Goal: Task Accomplishment & Management: Manage account settings

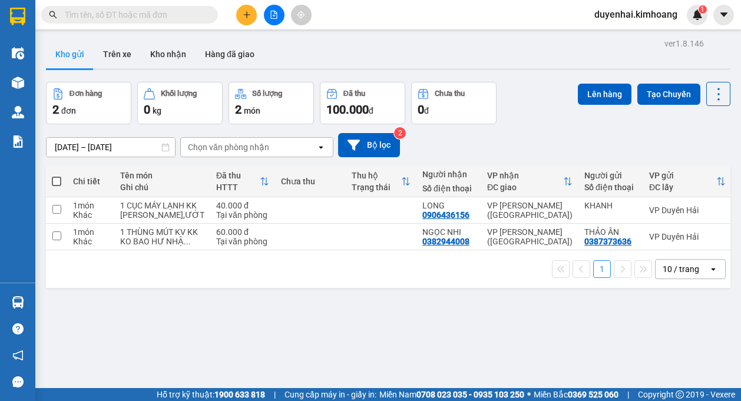
click at [56, 179] on span at bounding box center [56, 181] width 9 height 9
click at [57, 176] on input "checkbox" at bounding box center [57, 176] width 0 height 0
checkbox input "true"
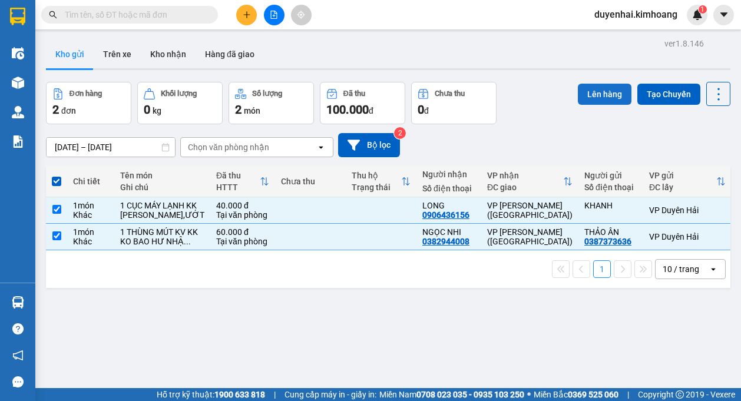
click at [607, 99] on button "Lên hàng" at bounding box center [605, 94] width 54 height 21
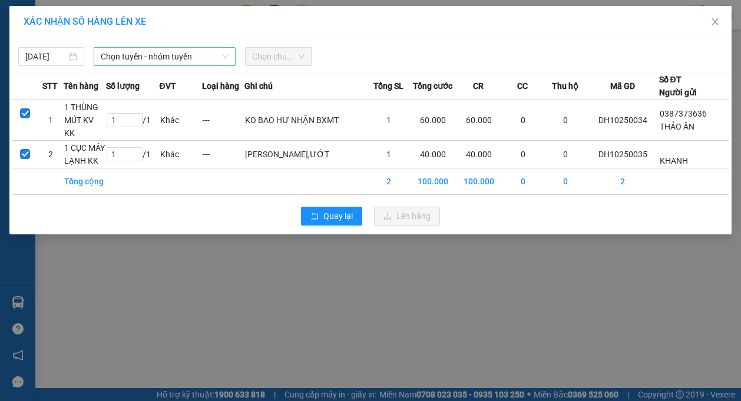
click at [128, 59] on span "Chọn tuyến - nhóm tuyến" at bounding box center [165, 57] width 128 height 18
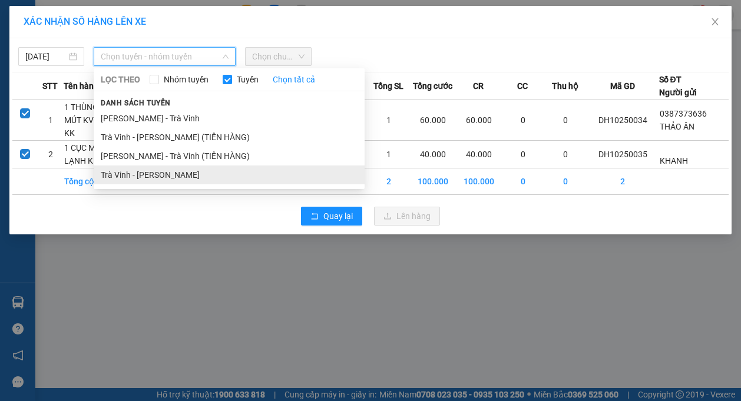
click at [148, 171] on li "Trà Vinh - [PERSON_NAME]" at bounding box center [229, 175] width 271 height 19
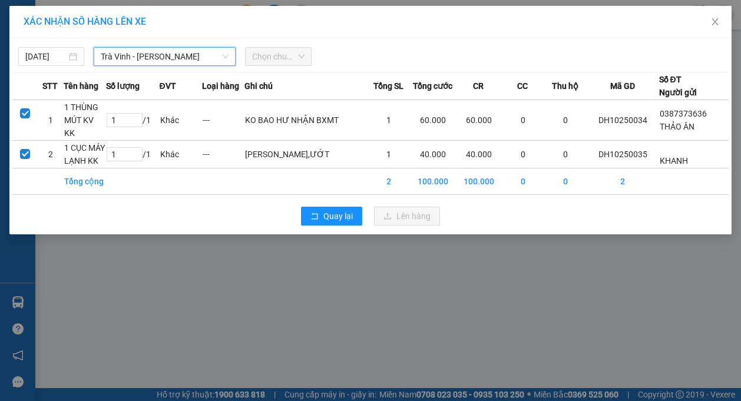
click at [262, 57] on span "Chọn chuyến" at bounding box center [278, 57] width 52 height 18
type input "[DATE]"
click at [49, 62] on input "[DATE]" at bounding box center [45, 56] width 41 height 13
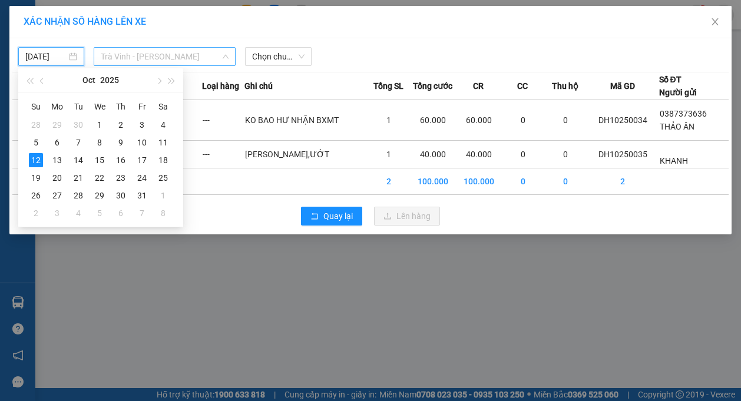
click at [128, 57] on span "Trà Vinh - [PERSON_NAME]" at bounding box center [165, 57] width 128 height 18
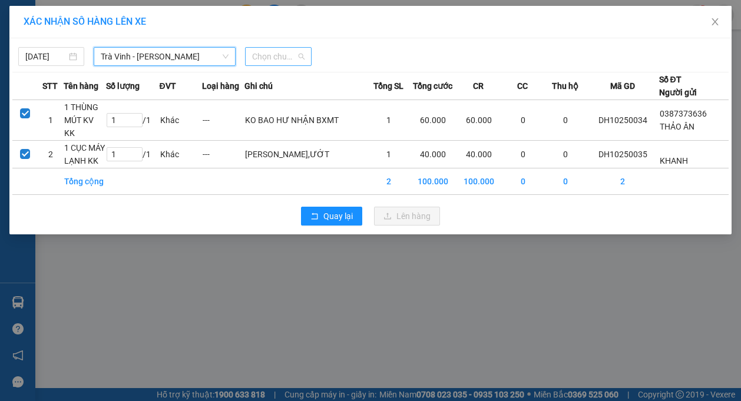
click at [262, 62] on span "Chọn chuyến" at bounding box center [278, 57] width 52 height 18
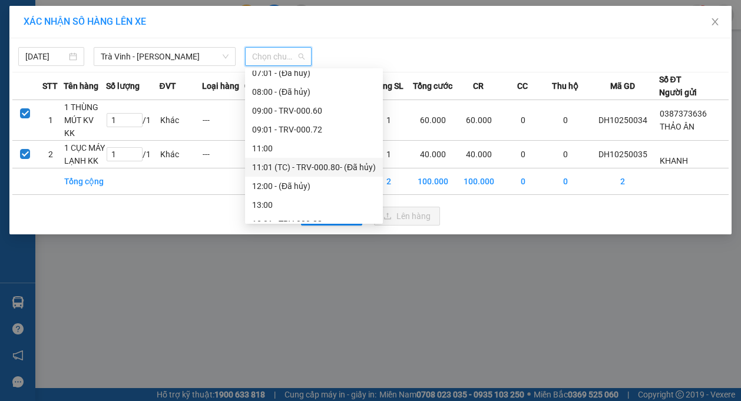
scroll to position [177, 0]
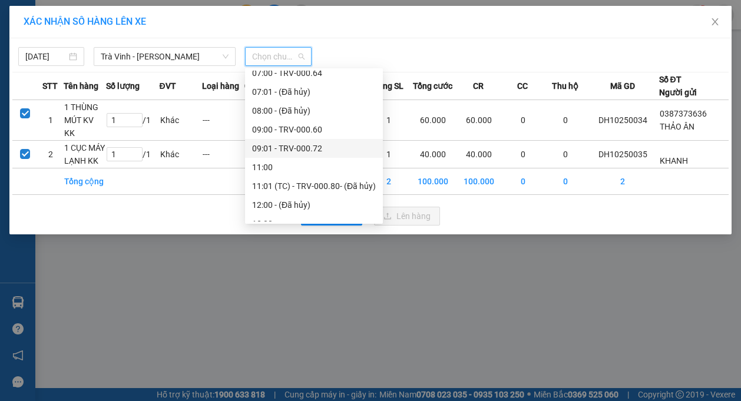
click at [277, 146] on div "09:01 - TRV-000.72" at bounding box center [314, 148] width 124 height 13
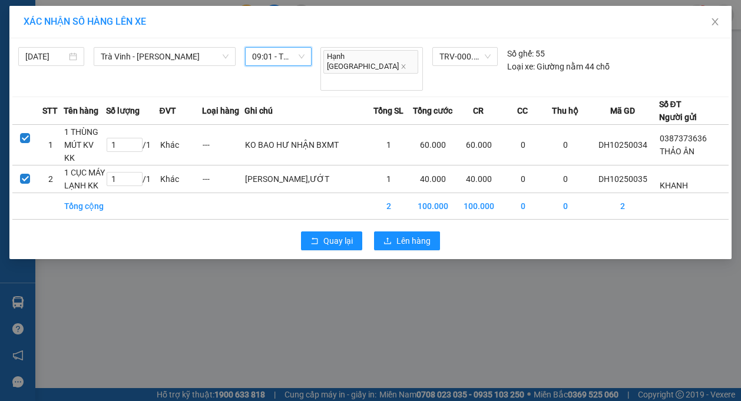
click at [276, 55] on span "09:01 - TRV-000.72" at bounding box center [278, 57] width 52 height 18
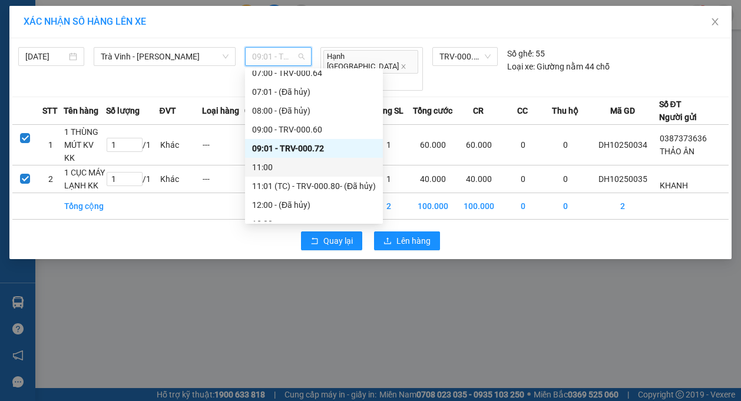
scroll to position [236, 0]
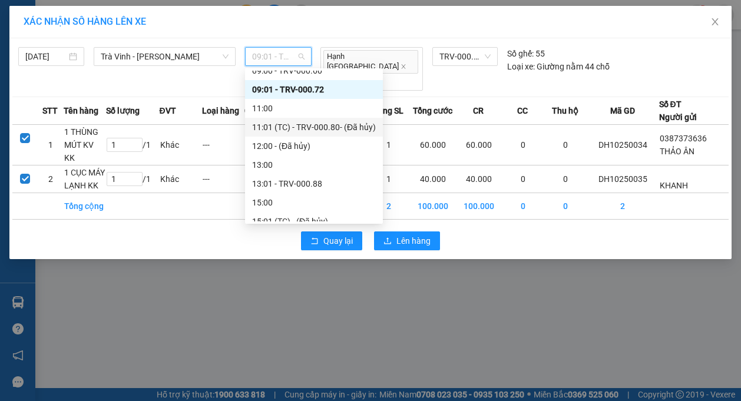
click at [279, 120] on div "11:01 (TC) - TRV-000.80 - (Đã hủy)" at bounding box center [314, 127] width 138 height 19
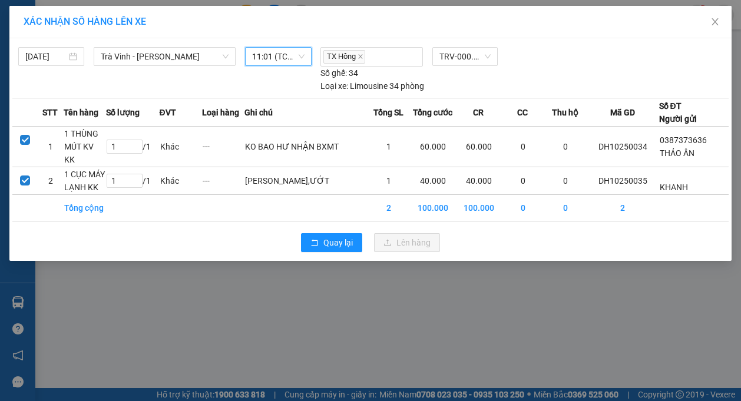
click at [275, 52] on span "11:01 (TC) - TRV-000.80 - (Đã hủy)" at bounding box center [278, 57] width 52 height 18
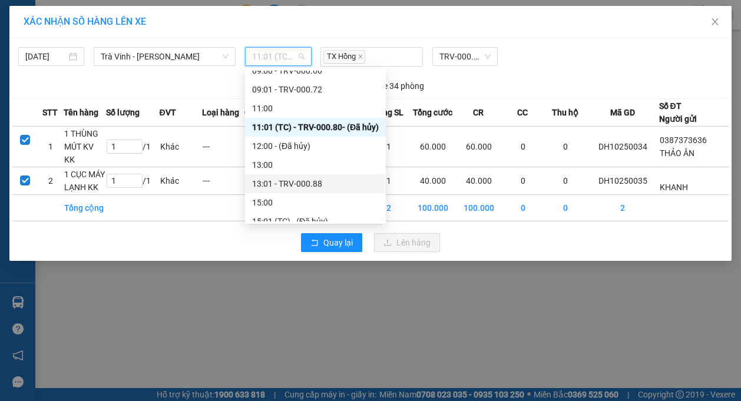
click at [283, 184] on div "13:01 - TRV-000.88" at bounding box center [315, 183] width 127 height 13
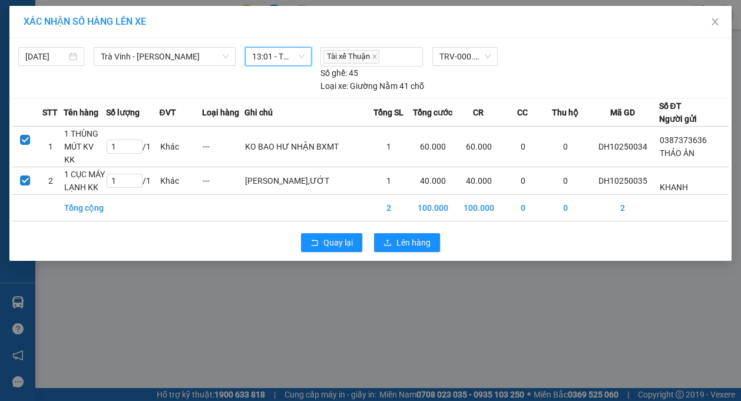
click at [270, 54] on span "13:01 - TRV-000.88" at bounding box center [278, 57] width 52 height 18
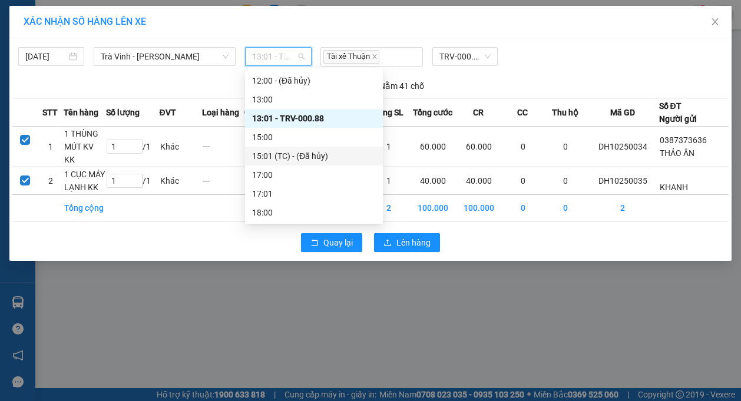
scroll to position [302, 0]
click at [292, 155] on div "15:01 (TC) - (Đã hủy)" at bounding box center [314, 155] width 124 height 13
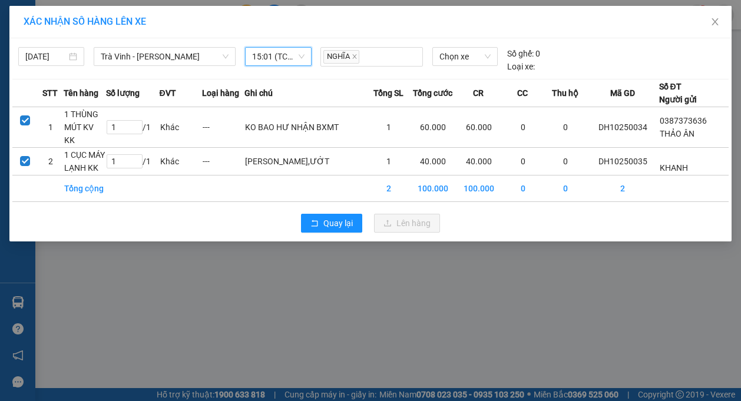
click at [270, 61] on span "15:01 (TC) - (Đã hủy)" at bounding box center [278, 57] width 52 height 18
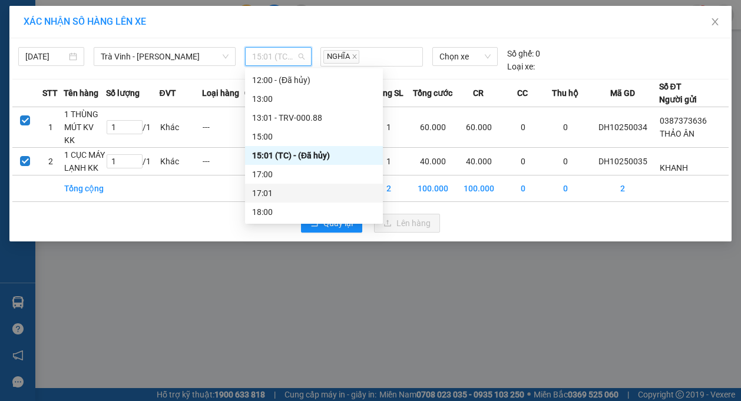
click at [280, 194] on div "17:01" at bounding box center [314, 193] width 124 height 13
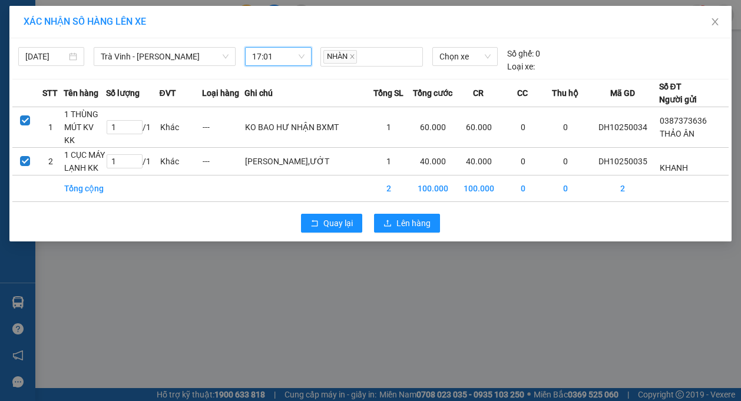
click at [276, 57] on span "17:01" at bounding box center [278, 57] width 52 height 18
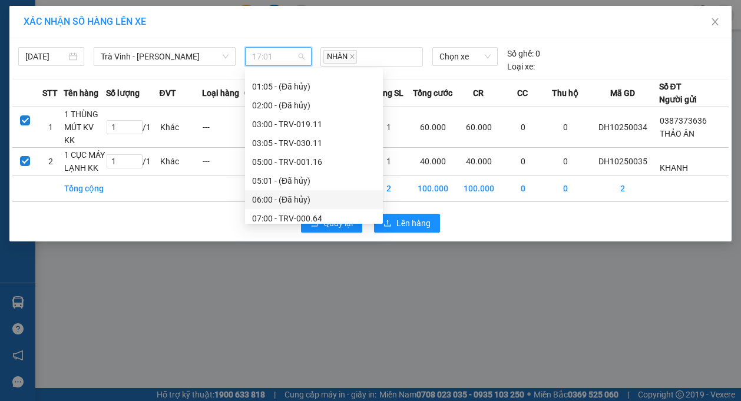
scroll to position [0, 0]
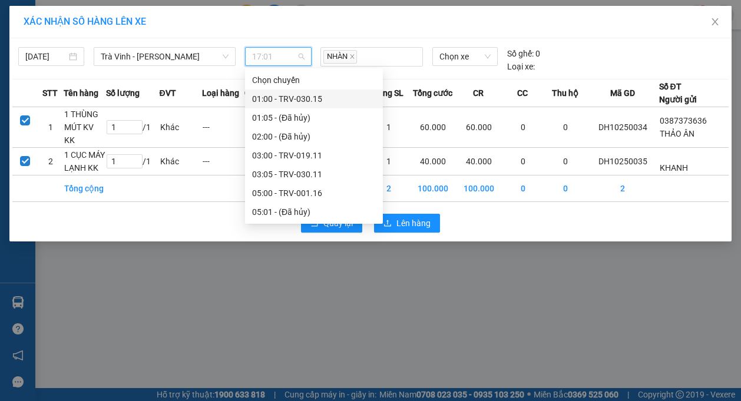
click at [290, 97] on div "01:00 - TRV-030.15" at bounding box center [314, 99] width 124 height 13
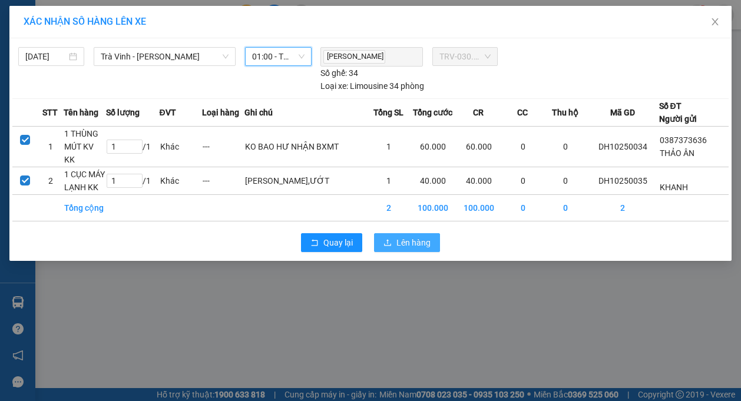
click at [407, 236] on span "Lên hàng" at bounding box center [414, 242] width 34 height 13
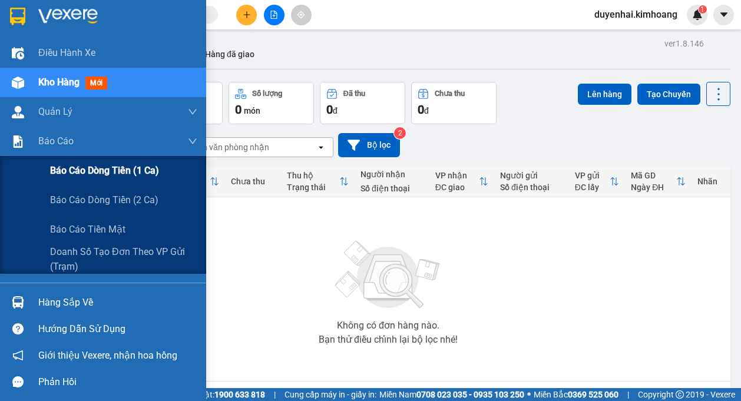
click at [62, 171] on span "Báo cáo dòng tiền (1 ca)" at bounding box center [104, 170] width 109 height 15
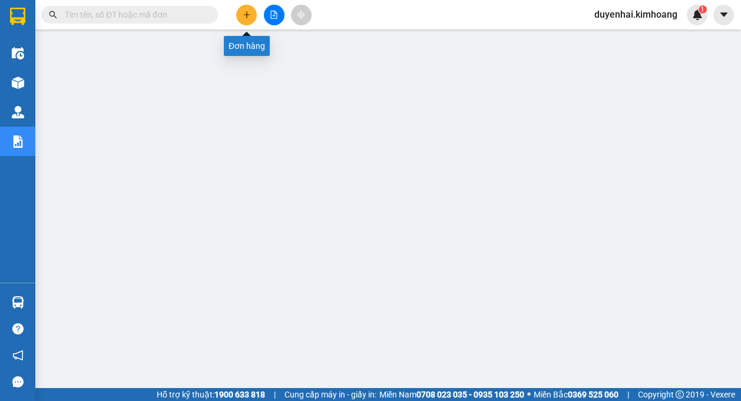
click at [245, 15] on icon "plus" at bounding box center [246, 14] width 6 height 1
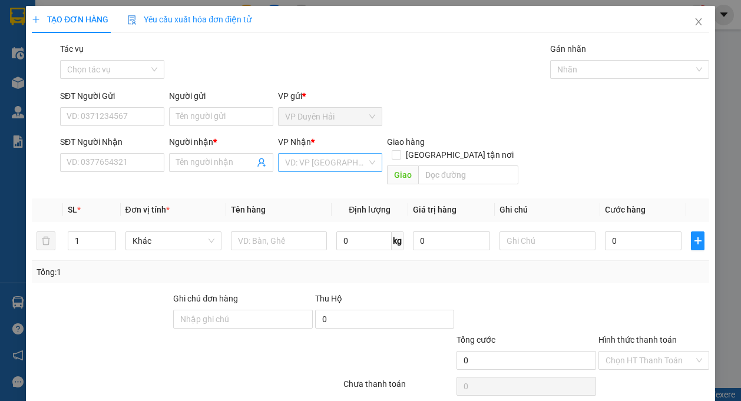
click at [319, 163] on input "search" at bounding box center [326, 163] width 82 height 18
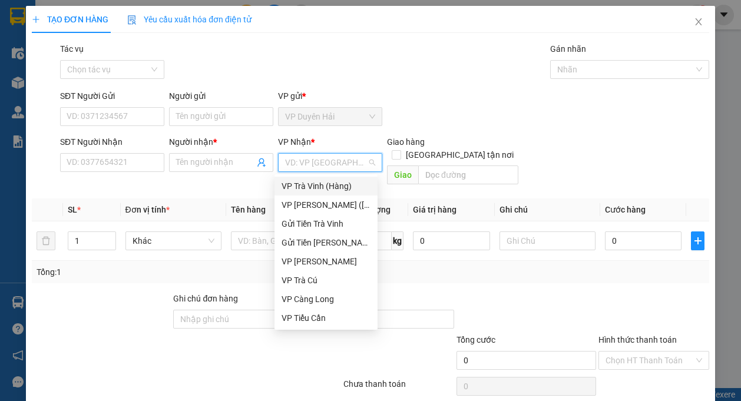
click at [302, 184] on div "VP Trà Vinh (Hàng)" at bounding box center [326, 186] width 89 height 13
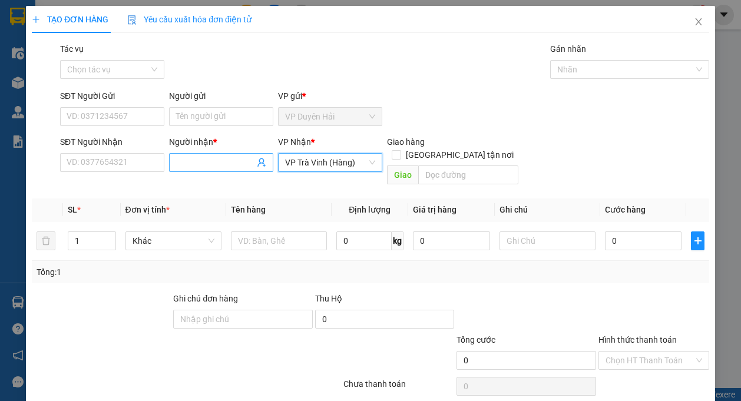
click at [180, 166] on input "Người nhận *" at bounding box center [215, 162] width 78 height 13
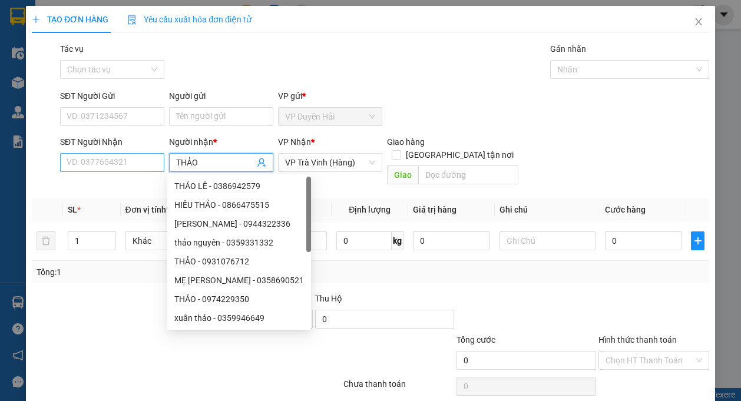
type input "THẢO"
click at [94, 165] on input "SĐT Người Nhận" at bounding box center [112, 162] width 104 height 19
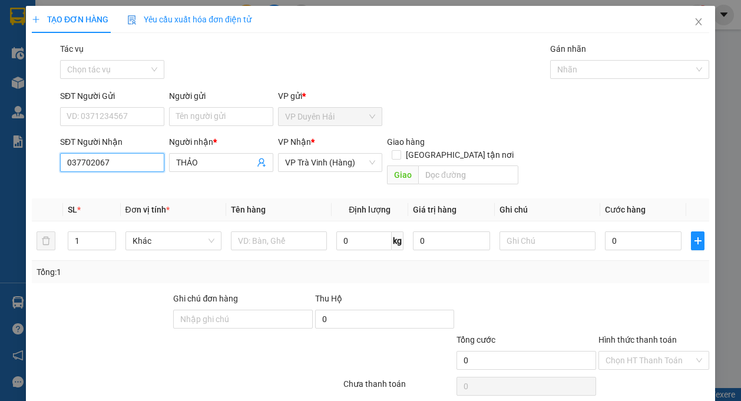
type input "0377020674"
click at [130, 183] on div "0377020674 - THẢO" at bounding box center [111, 186] width 89 height 13
type input "30.000"
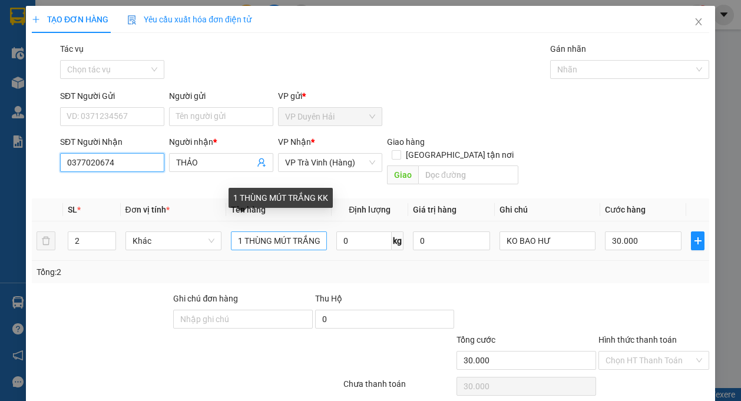
type input "0377020674"
click at [304, 232] on input "1 THÙNG MÚT TRẮNG KK" at bounding box center [279, 241] width 96 height 19
click at [302, 232] on input "1 THÙNG MÚT NG KK" at bounding box center [279, 241] width 96 height 19
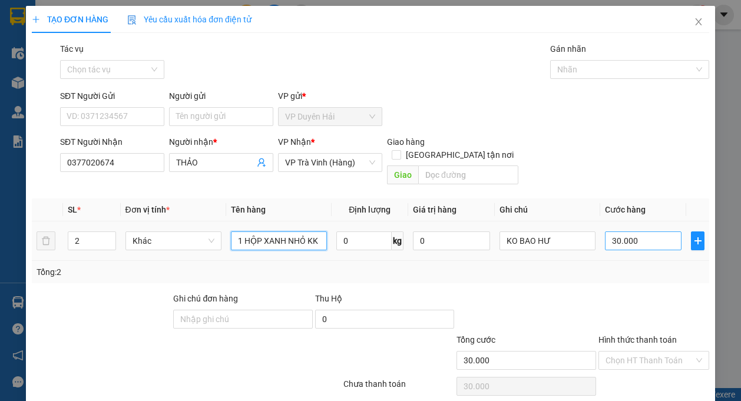
type input "1 HỘP XANH NHỎ KK"
click at [636, 232] on input "30.000" at bounding box center [643, 241] width 77 height 19
type input "0"
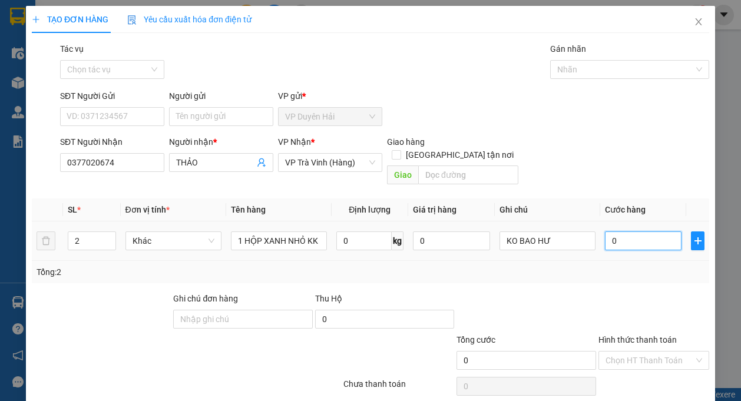
click at [605, 232] on input "0" at bounding box center [643, 241] width 77 height 19
type input "20"
type input "250"
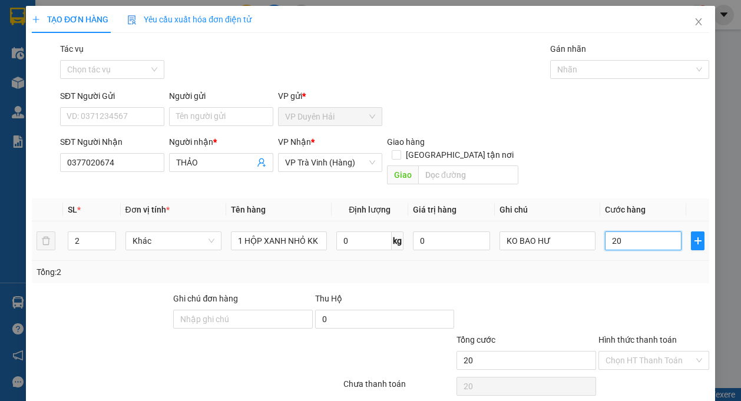
type input "250"
click at [635, 232] on input "250" at bounding box center [643, 241] width 77 height 19
type input "25"
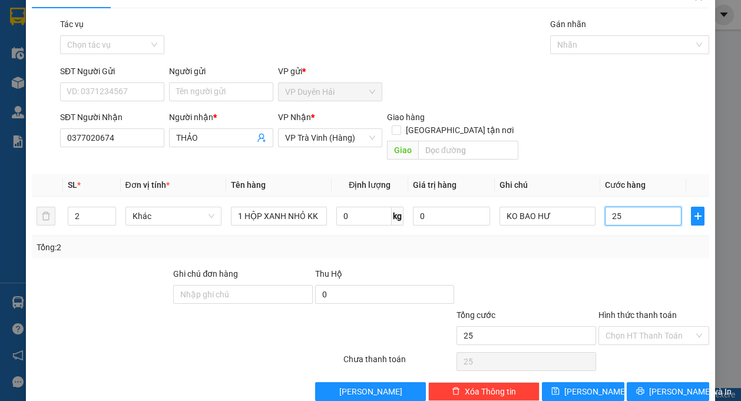
scroll to position [35, 0]
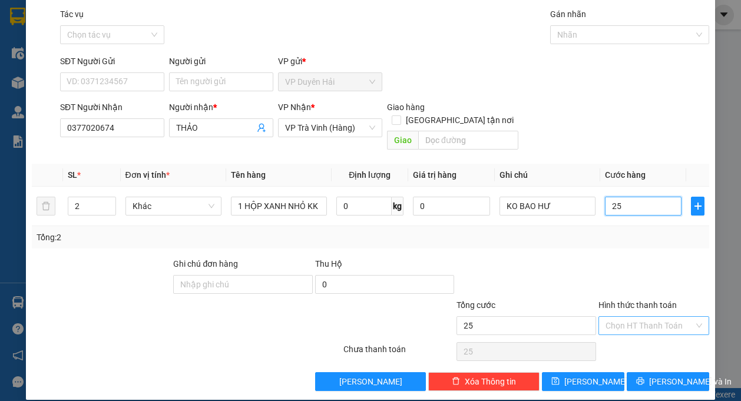
type input "25"
type input "25.000"
click at [622, 317] on input "Hình thức thanh toán" at bounding box center [650, 326] width 88 height 18
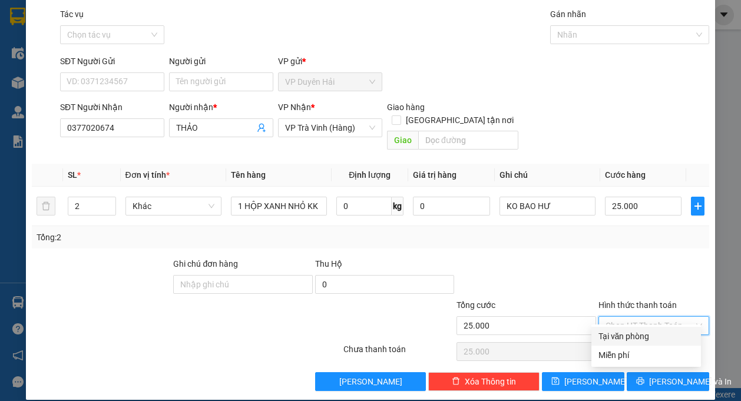
click at [633, 335] on div "Tại văn phòng" at bounding box center [646, 336] width 95 height 13
type input "0"
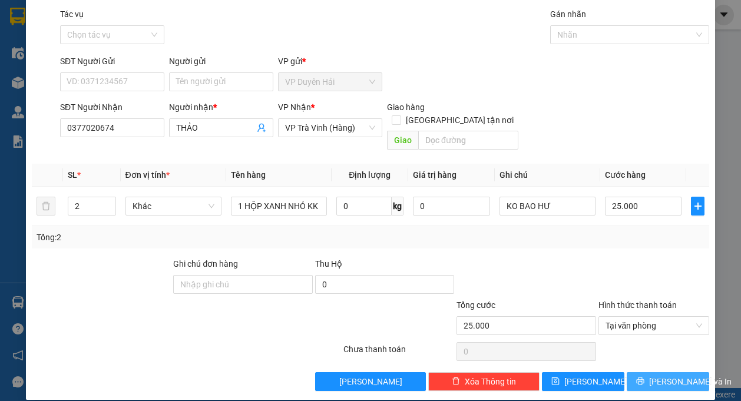
click at [650, 375] on span "[PERSON_NAME] và In" at bounding box center [690, 381] width 82 height 13
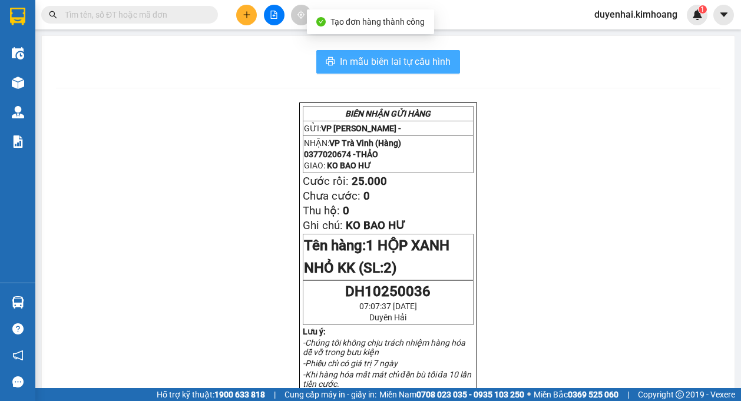
click at [388, 66] on span "In mẫu biên lai tự cấu hình" at bounding box center [395, 61] width 111 height 15
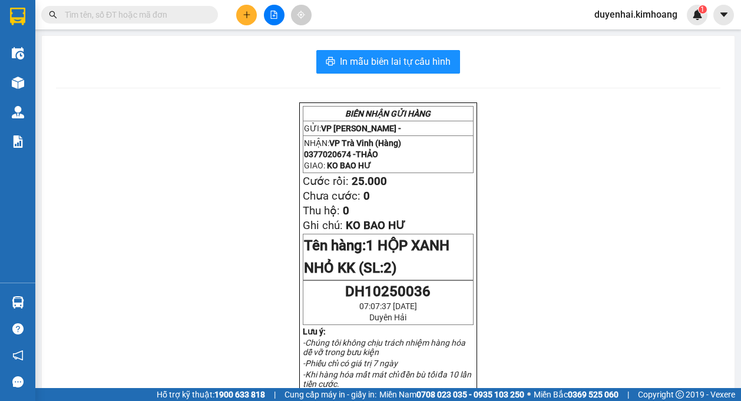
scroll to position [59, 0]
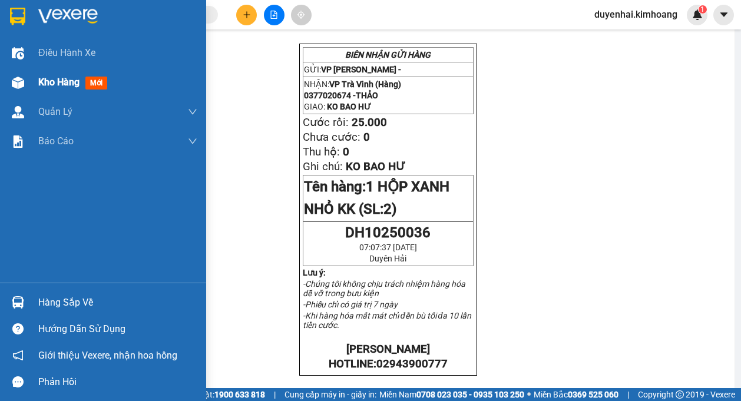
click at [52, 85] on span "Kho hàng" at bounding box center [58, 82] width 41 height 11
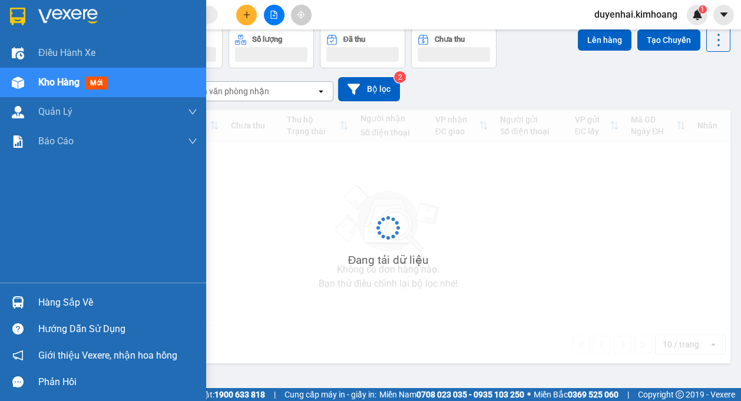
scroll to position [54, 0]
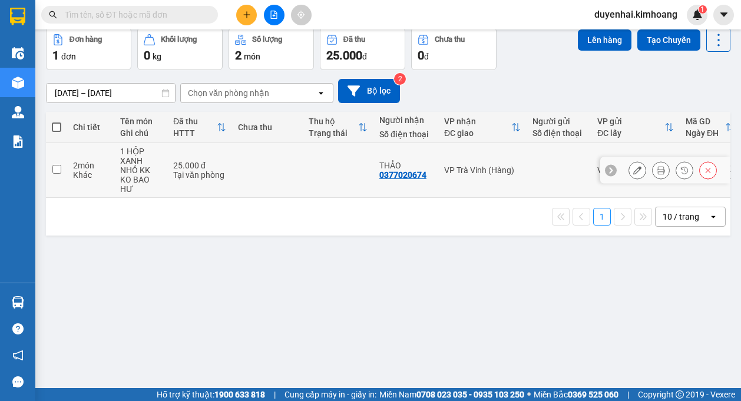
click at [633, 171] on icon at bounding box center [637, 170] width 8 height 8
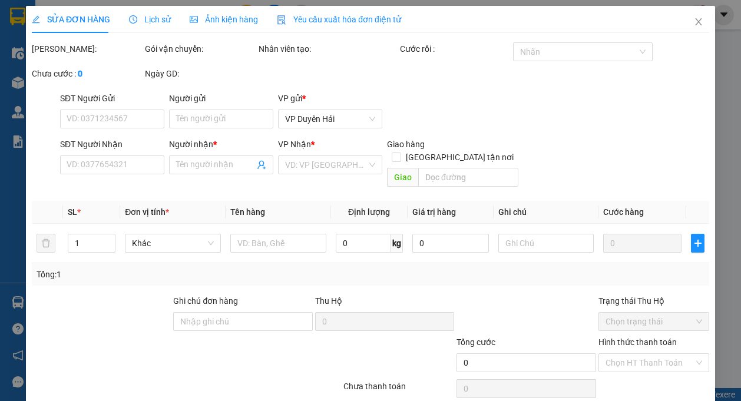
type input "0377020674"
type input "THẢO"
type input "25.000"
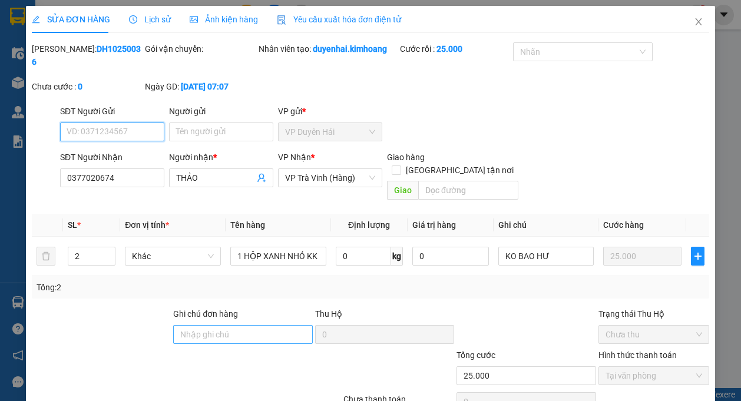
scroll to position [50, 0]
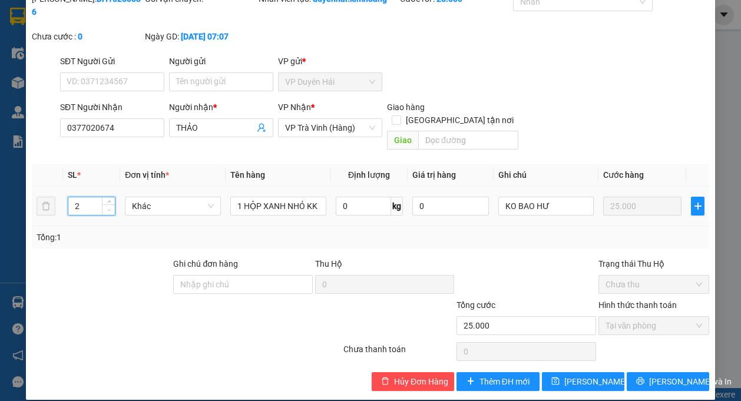
type input "1"
click at [108, 208] on icon "down" at bounding box center [109, 210] width 4 height 4
click at [642, 377] on icon "printer" at bounding box center [640, 381] width 8 height 8
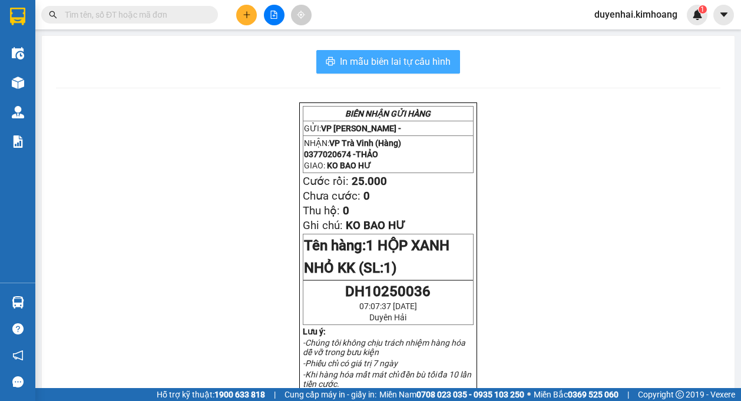
click at [409, 66] on span "In mẫu biên lai tự cấu hình" at bounding box center [395, 61] width 111 height 15
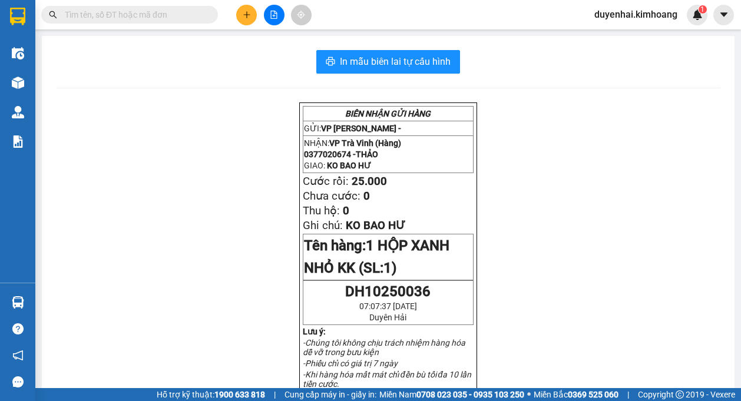
scroll to position [59, 0]
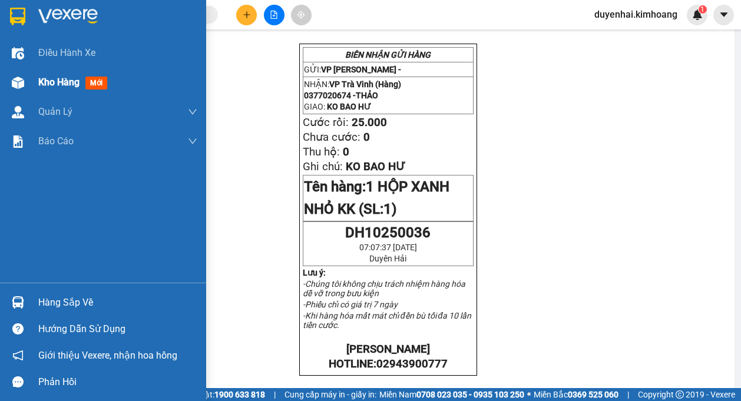
click at [53, 81] on span "Kho hàng" at bounding box center [58, 82] width 41 height 11
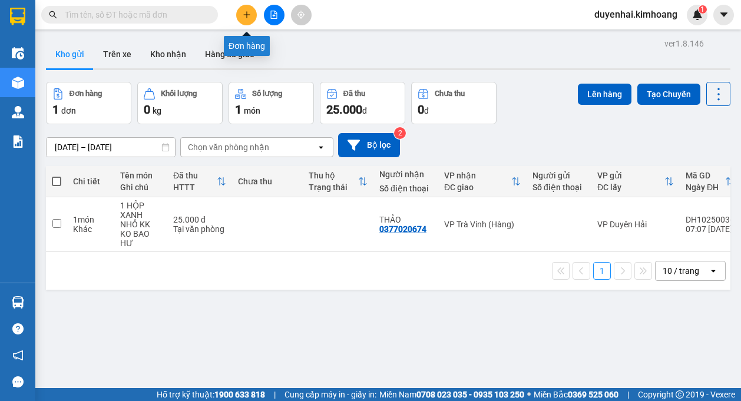
click at [247, 16] on icon "plus" at bounding box center [246, 14] width 1 height 6
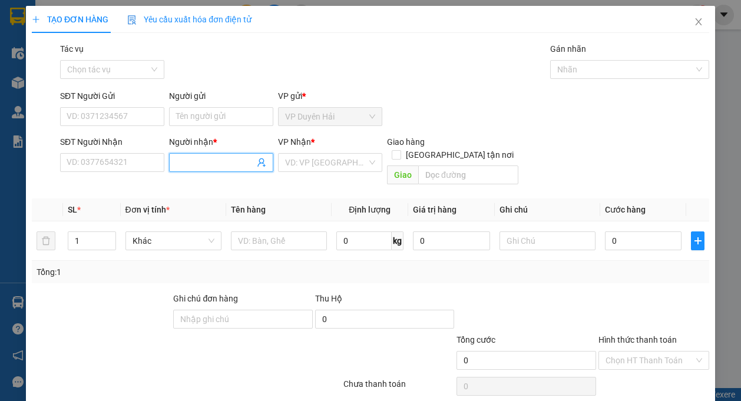
click at [209, 163] on input "Người nhận *" at bounding box center [215, 162] width 78 height 13
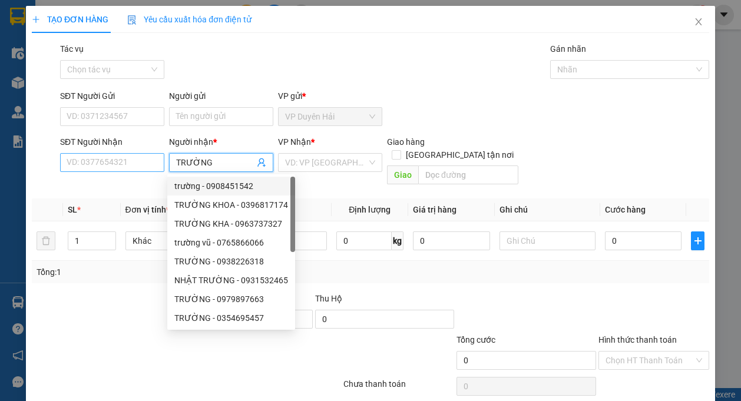
type input "TRƯỜNG"
click at [112, 164] on input "SĐT Người Nhận" at bounding box center [112, 162] width 104 height 19
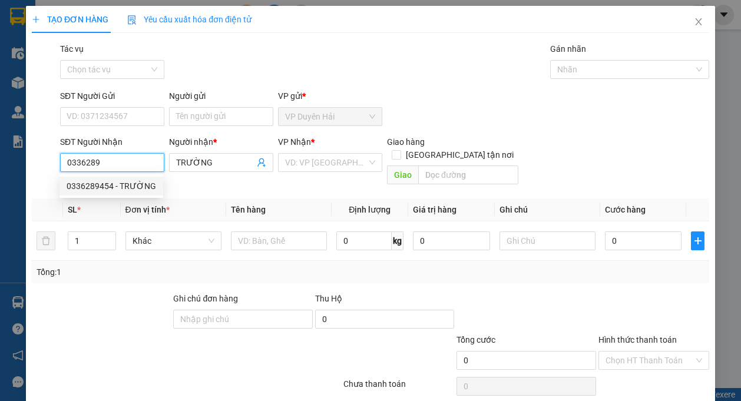
click at [144, 187] on div "0336289454 - TRƯỜNG" at bounding box center [112, 186] width 90 height 13
type input "0336289454"
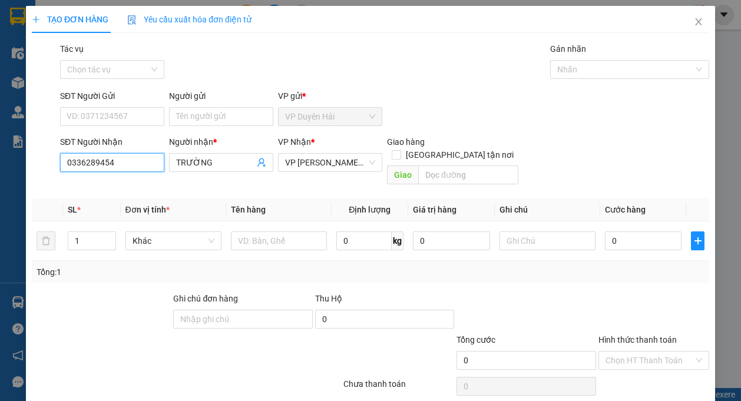
type input "80.000"
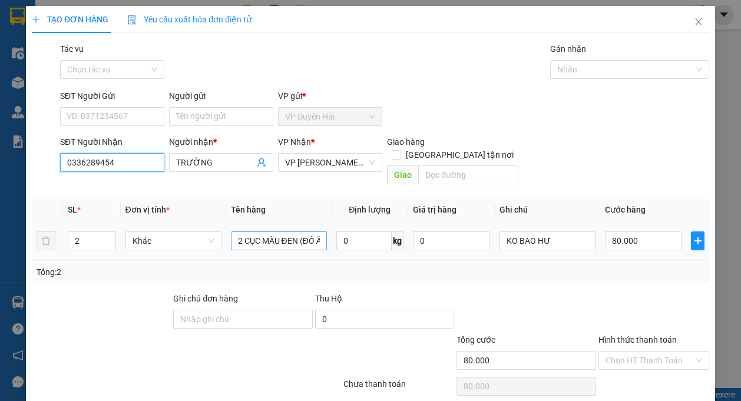
type input "0336289454"
click at [297, 232] on input "2 CỤC MÀU ĐEN (ĐỒ ĂN) KK" at bounding box center [279, 241] width 96 height 19
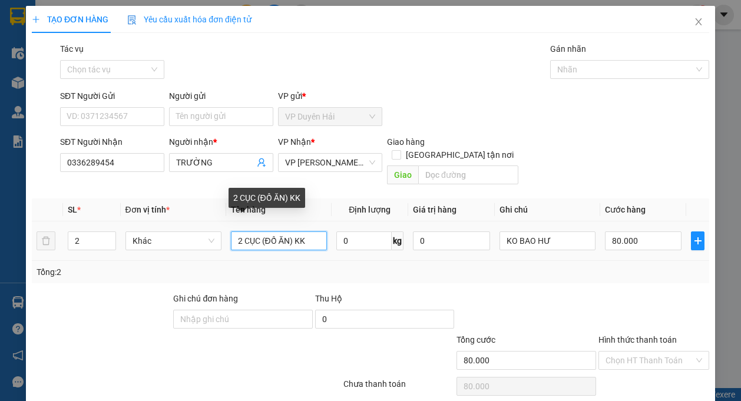
click at [292, 232] on input "2 CỤC (ĐỒ ĂN) KK" at bounding box center [279, 241] width 96 height 19
type input "KK"
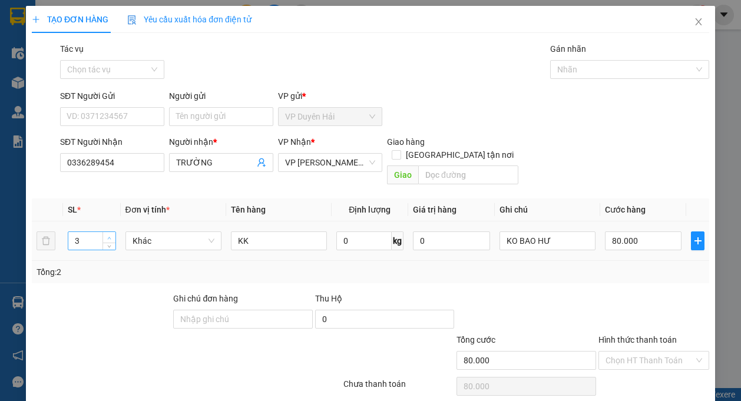
click at [107, 236] on icon "up" at bounding box center [109, 238] width 4 height 4
click at [107, 243] on icon "down" at bounding box center [109, 245] width 4 height 4
type input "1"
click at [107, 243] on icon "down" at bounding box center [109, 245] width 4 height 4
click at [231, 232] on input "KK" at bounding box center [279, 241] width 96 height 19
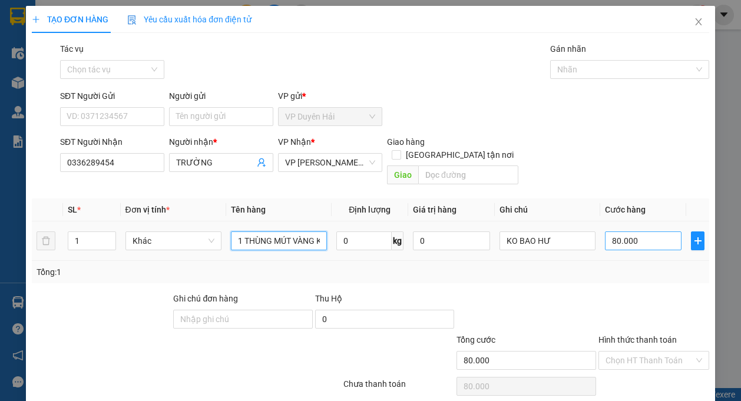
type input "1 THÙNG MÚT VÀNG KK"
click at [630, 232] on input "80.000" at bounding box center [643, 241] width 77 height 19
type input "0"
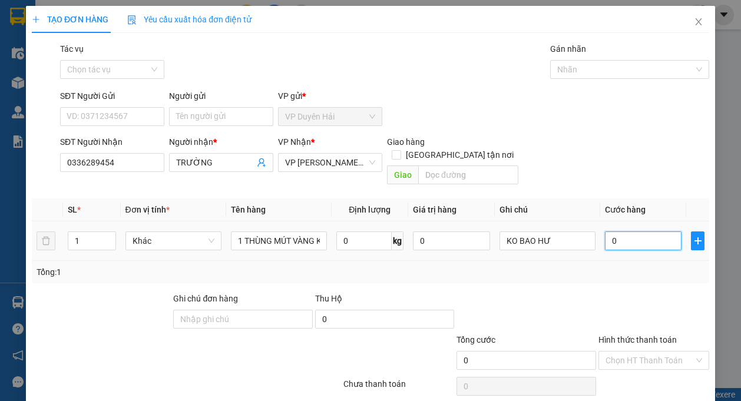
click at [605, 234] on input "0" at bounding box center [643, 241] width 77 height 19
type input "40"
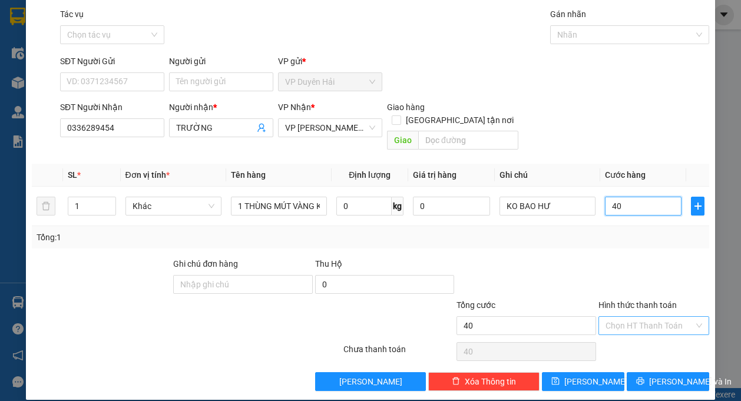
type input "40"
click at [653, 317] on input "Hình thức thanh toán" at bounding box center [650, 326] width 88 height 18
type input "40.000"
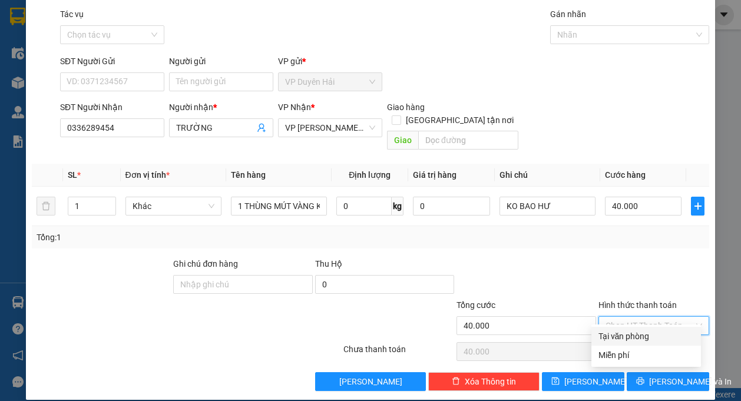
click at [648, 333] on div "Tại văn phòng" at bounding box center [646, 336] width 95 height 13
type input "0"
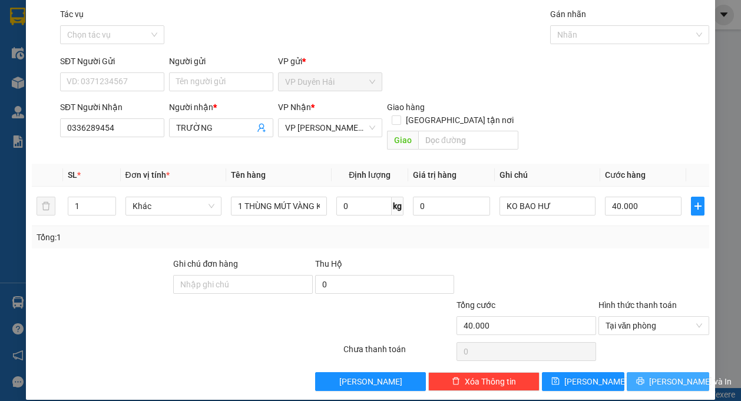
click at [654, 375] on span "[PERSON_NAME] và In" at bounding box center [690, 381] width 82 height 13
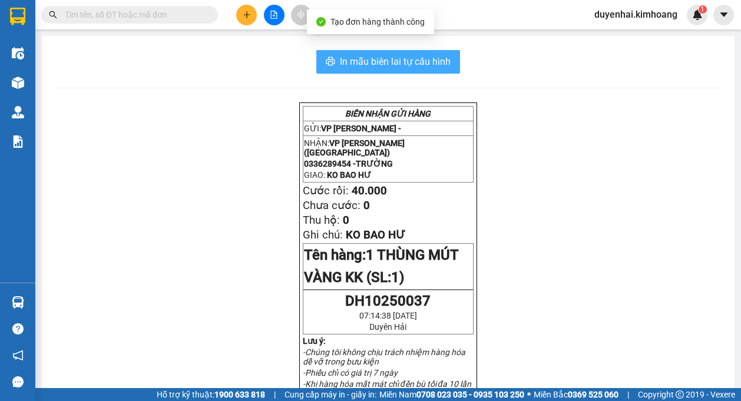
click at [430, 68] on span "In mẫu biên lai tự cấu hình" at bounding box center [395, 61] width 111 height 15
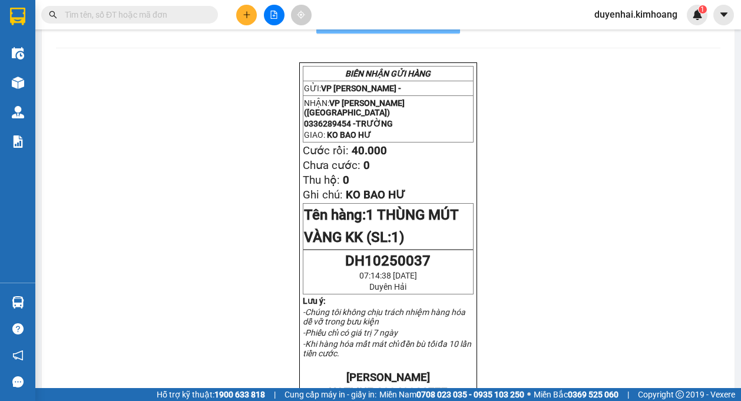
scroll to position [59, 0]
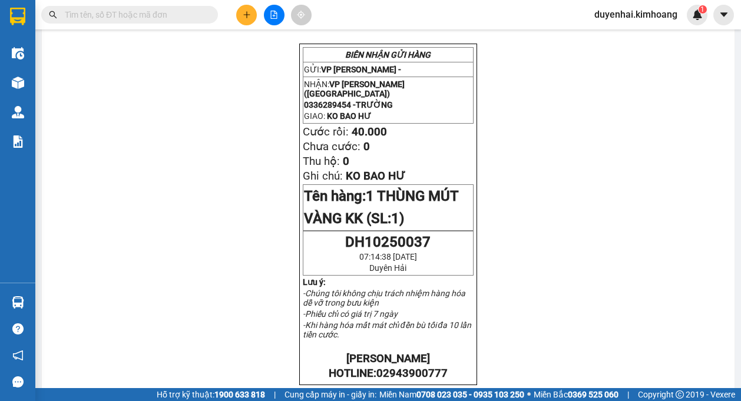
click at [259, 22] on div at bounding box center [274, 15] width 88 height 21
click at [246, 21] on button at bounding box center [246, 15] width 21 height 21
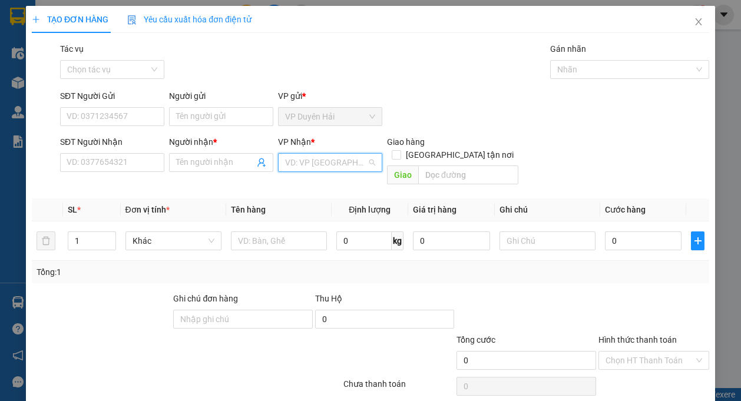
click at [300, 161] on input "search" at bounding box center [326, 163] width 82 height 18
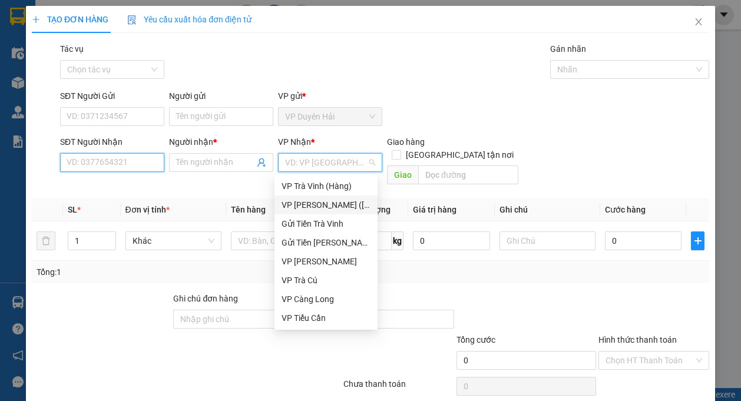
click at [121, 166] on input "SĐT Người Nhận" at bounding box center [112, 162] width 104 height 19
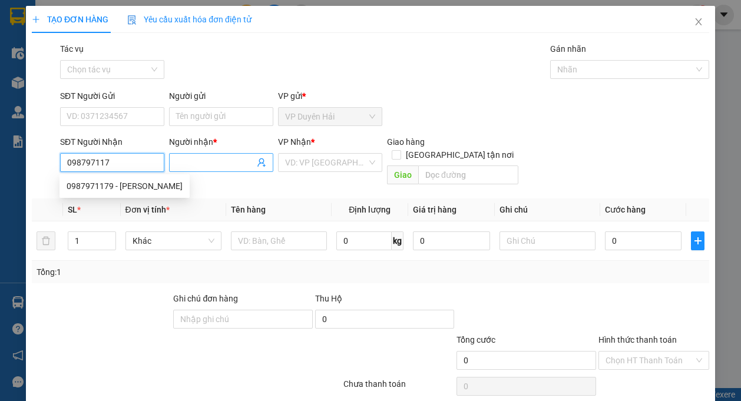
type input "0987971179"
click at [134, 184] on div "0987971179 - [PERSON_NAME]" at bounding box center [125, 186] width 116 height 13
type input "[PERSON_NAME]"
type input "30.000"
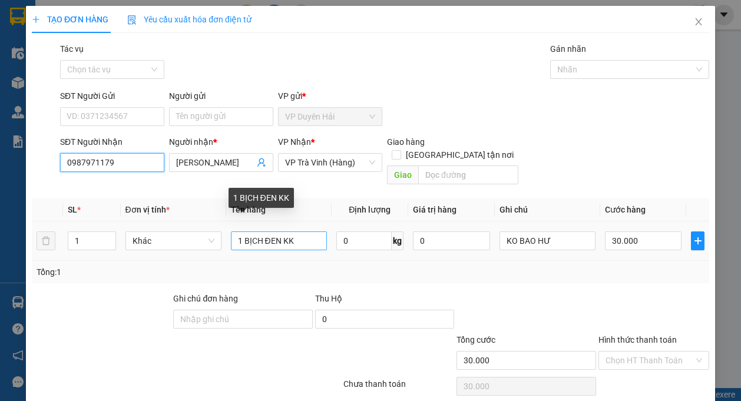
type input "0987971179"
click at [278, 232] on input "1 BỊCH ĐEN KK" at bounding box center [279, 241] width 96 height 19
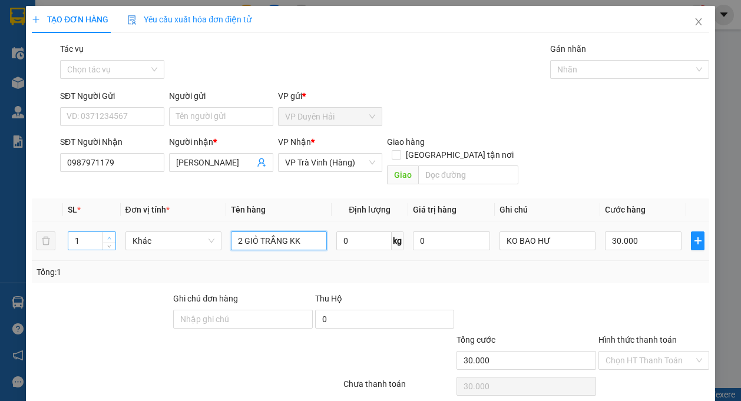
type input "2 GIỎ TRẮNG KK"
type input "2"
click at [111, 234] on span "up" at bounding box center [109, 237] width 7 height 7
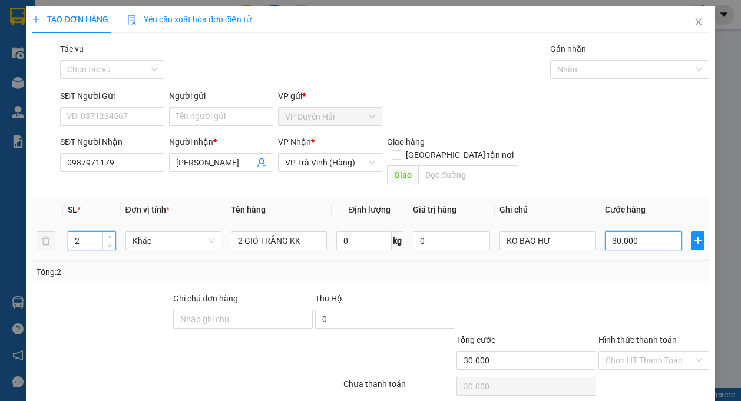
click at [634, 232] on input "30.000" at bounding box center [643, 241] width 77 height 19
type input "0"
click at [605, 232] on input "0" at bounding box center [643, 241] width 77 height 19
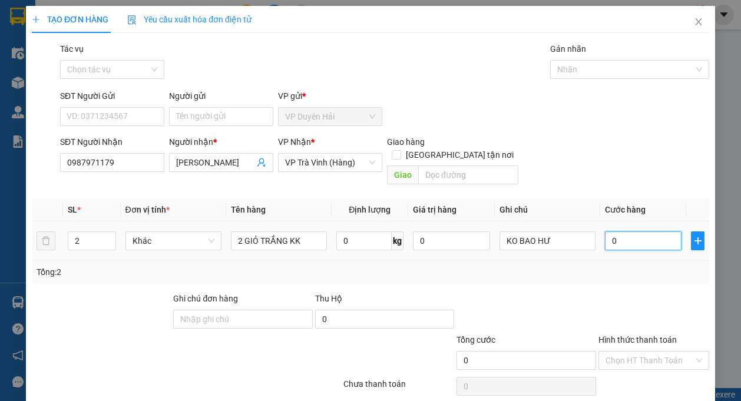
type input "40"
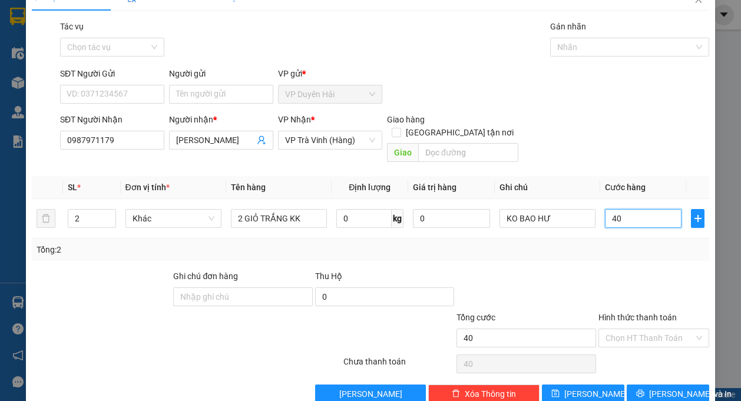
scroll to position [35, 0]
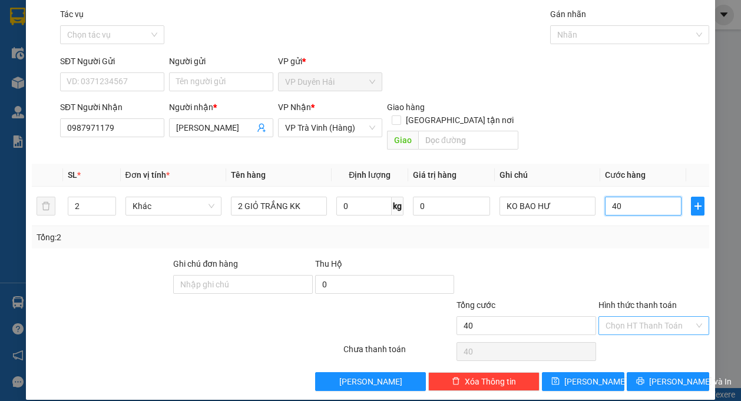
type input "40"
type input "40.000"
click at [642, 317] on input "Hình thức thanh toán" at bounding box center [650, 326] width 88 height 18
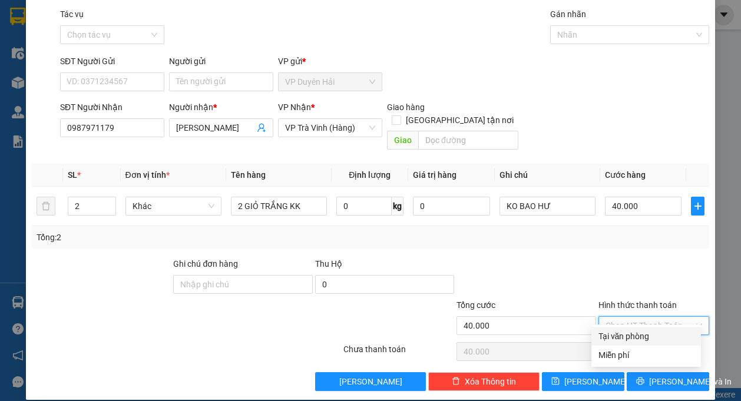
click at [646, 332] on div "Tại văn phòng" at bounding box center [646, 336] width 95 height 13
type input "0"
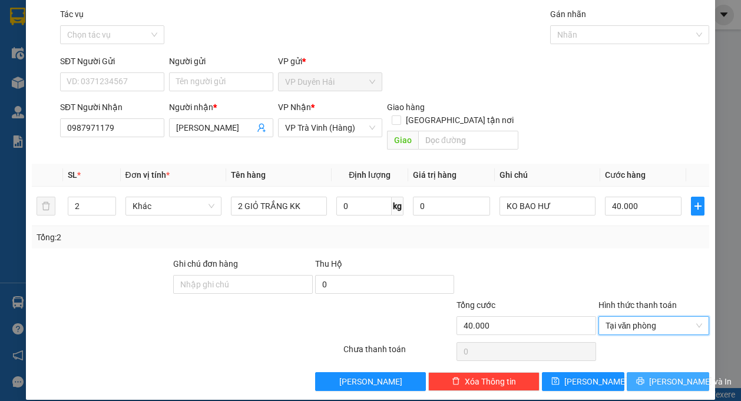
click at [649, 372] on button "[PERSON_NAME] và In" at bounding box center [668, 381] width 82 height 19
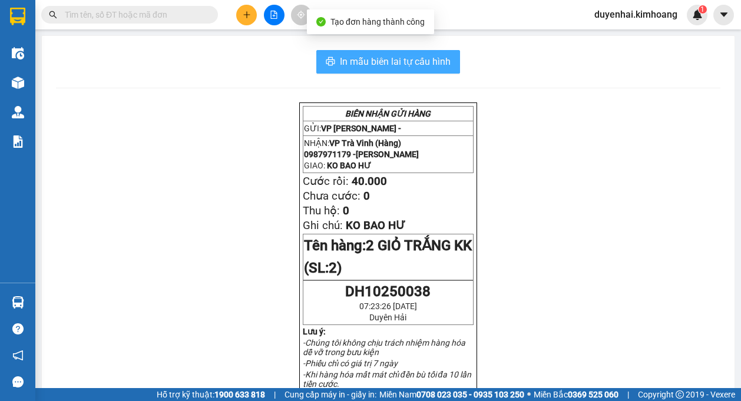
click at [385, 60] on span "In mẫu biên lai tự cấu hình" at bounding box center [395, 61] width 111 height 15
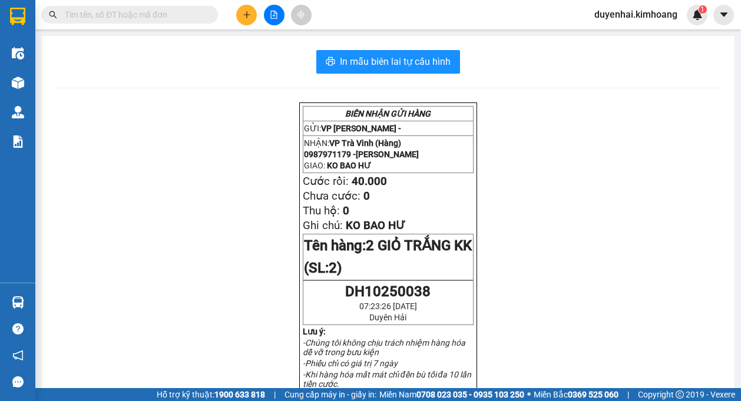
scroll to position [59, 0]
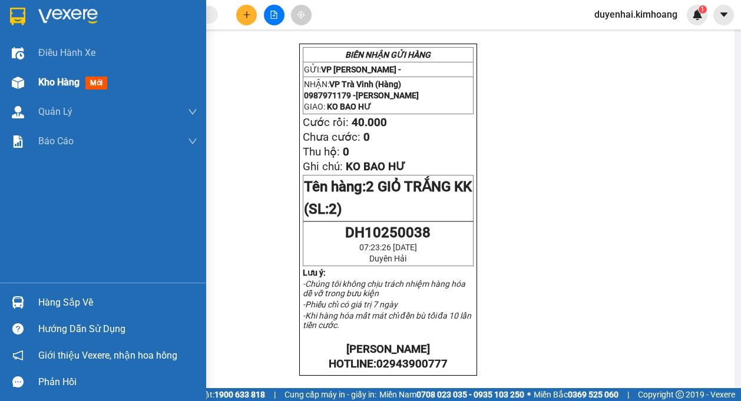
click at [45, 84] on span "Kho hàng" at bounding box center [58, 82] width 41 height 11
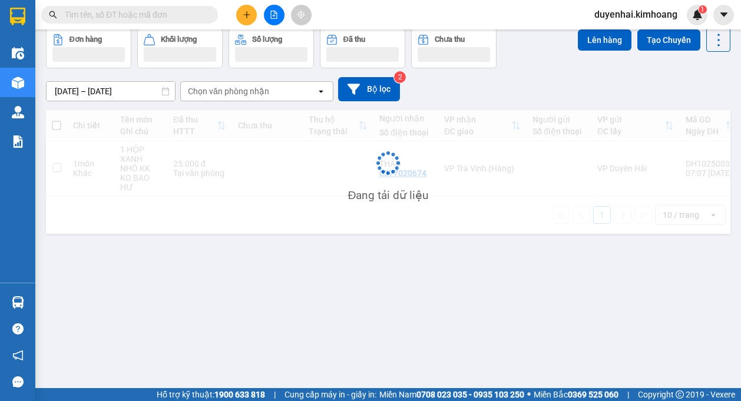
scroll to position [54, 0]
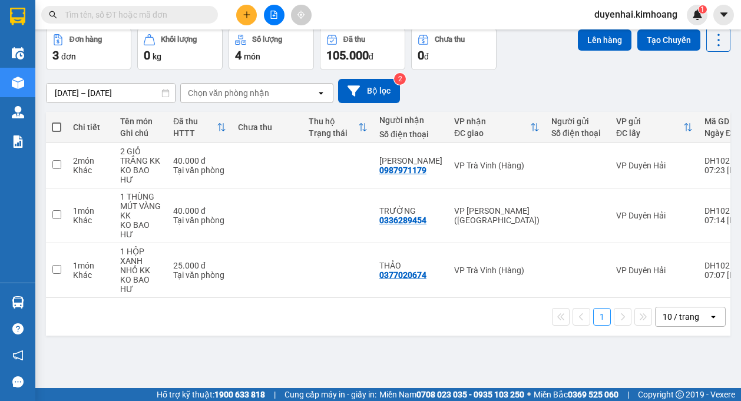
click at [59, 127] on span at bounding box center [56, 127] width 9 height 9
click at [57, 121] on input "checkbox" at bounding box center [57, 121] width 0 height 0
checkbox input "true"
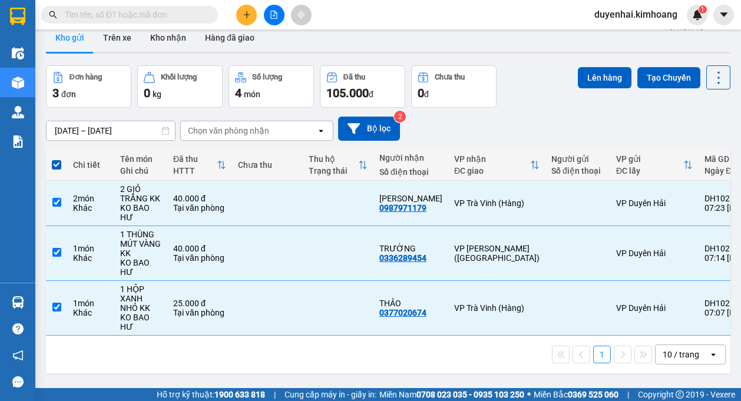
scroll to position [0, 0]
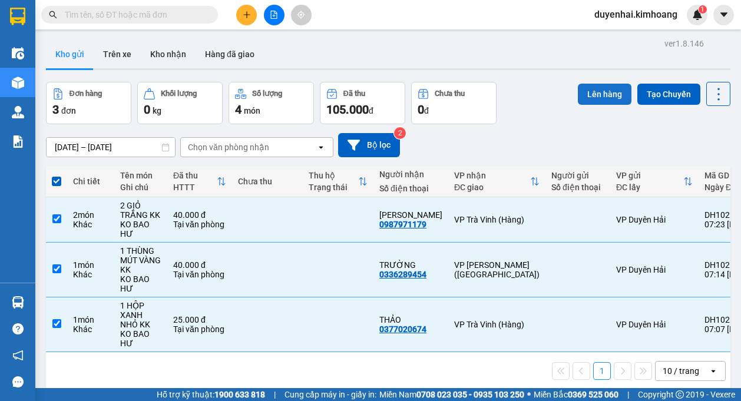
click at [605, 97] on button "Lên hàng" at bounding box center [605, 94] width 54 height 21
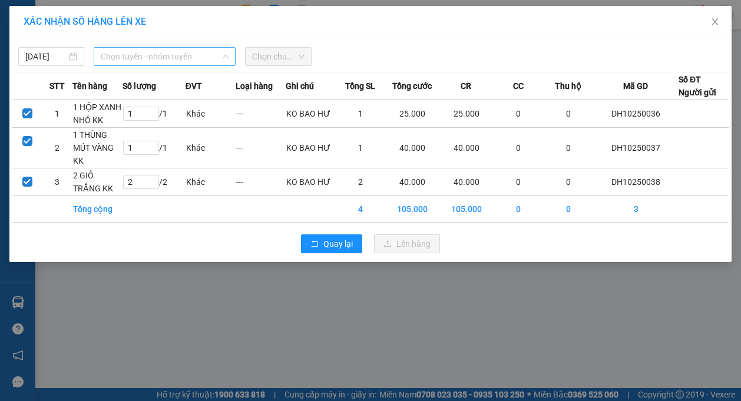
click at [138, 55] on span "Chọn tuyến - nhóm tuyến" at bounding box center [165, 57] width 128 height 18
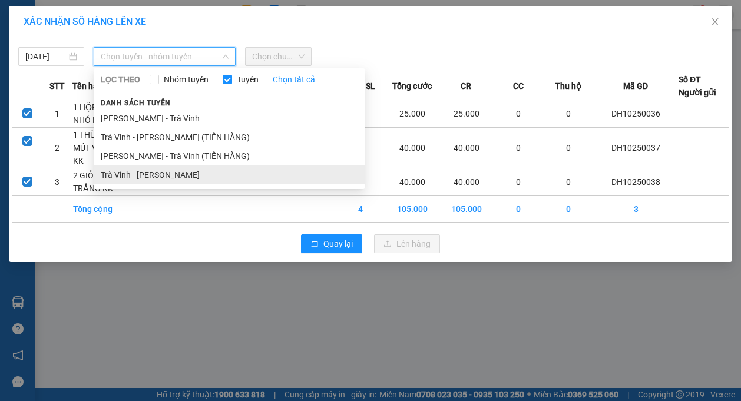
click at [146, 180] on li "Trà Vinh - [PERSON_NAME]" at bounding box center [229, 175] width 271 height 19
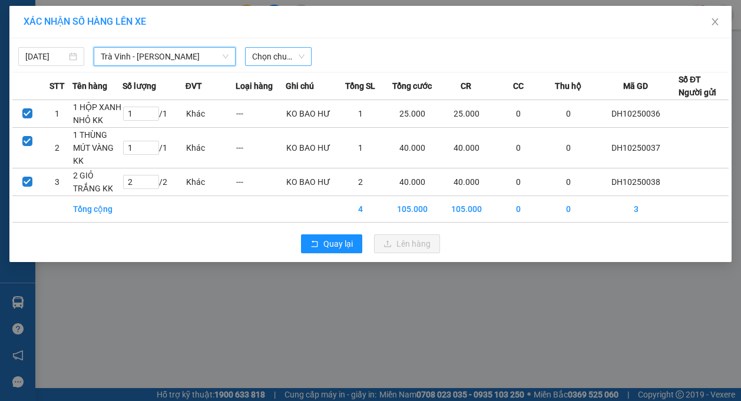
click at [270, 57] on span "Chọn chuyến" at bounding box center [278, 57] width 52 height 18
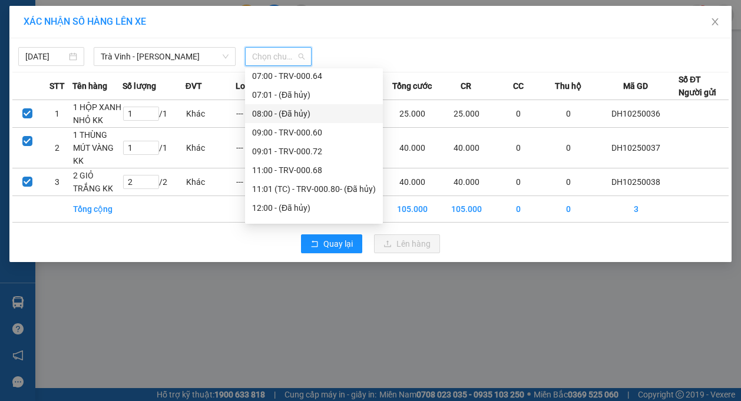
scroll to position [177, 0]
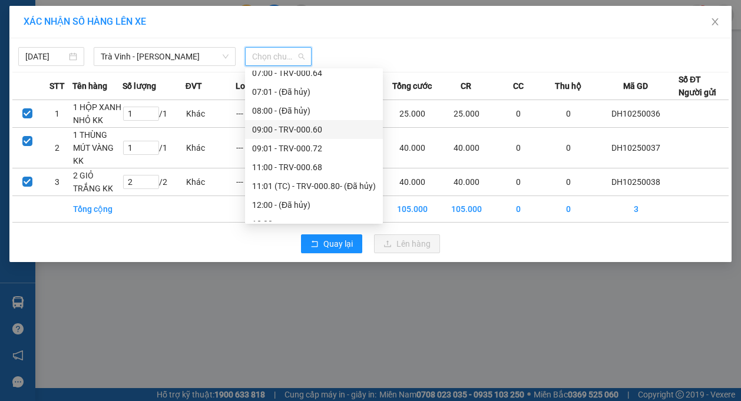
click at [272, 130] on div "09:00 - TRV-000.60" at bounding box center [314, 129] width 124 height 13
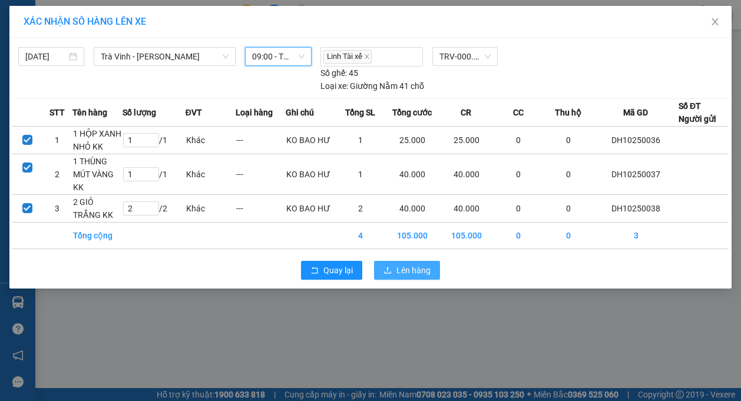
click at [412, 264] on span "Lên hàng" at bounding box center [414, 270] width 34 height 13
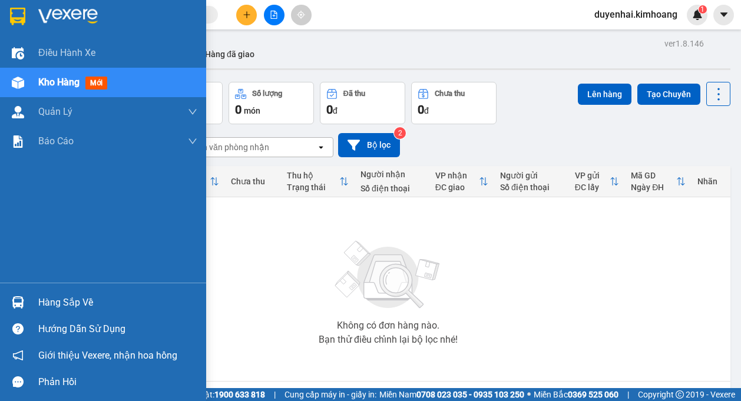
click at [71, 303] on div "Hàng sắp về" at bounding box center [117, 303] width 159 height 18
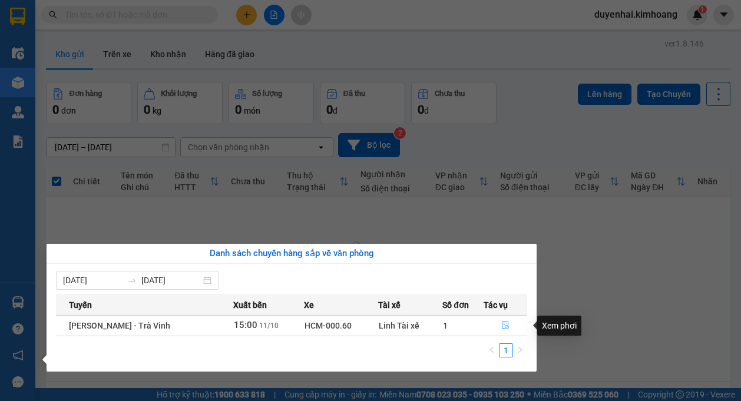
click at [508, 325] on icon "file-done" at bounding box center [505, 325] width 8 height 8
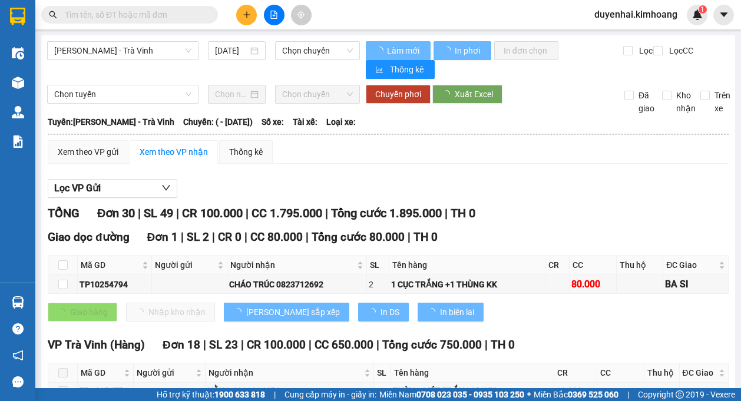
type input "[DATE]"
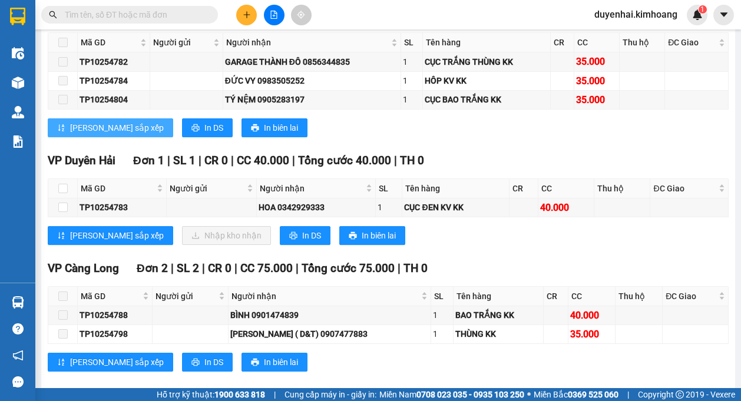
scroll to position [884, 0]
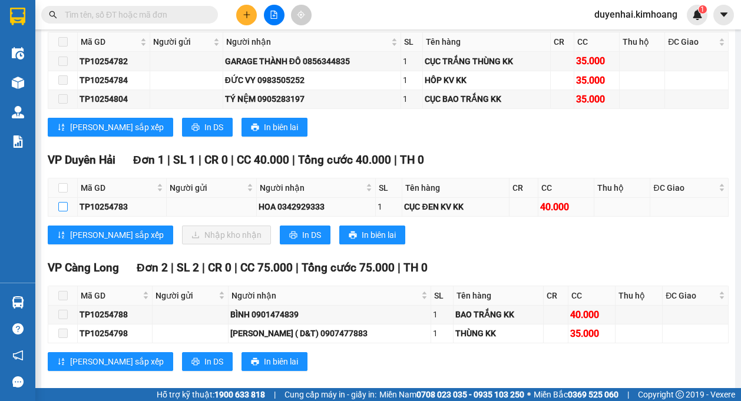
click at [65, 208] on input "checkbox" at bounding box center [62, 206] width 9 height 9
checkbox input "true"
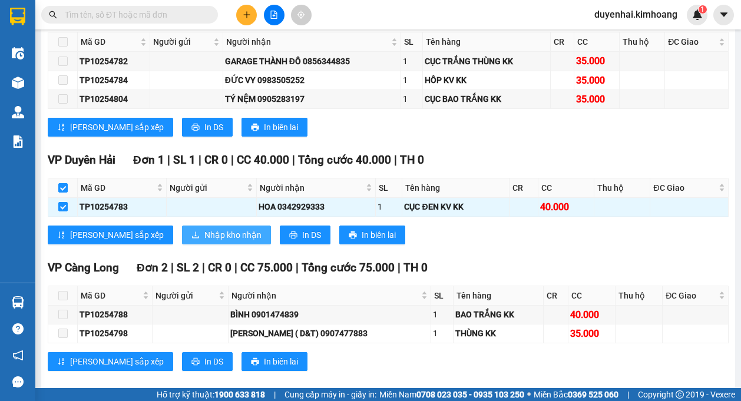
click at [204, 232] on span "Nhập kho nhận" at bounding box center [232, 235] width 57 height 13
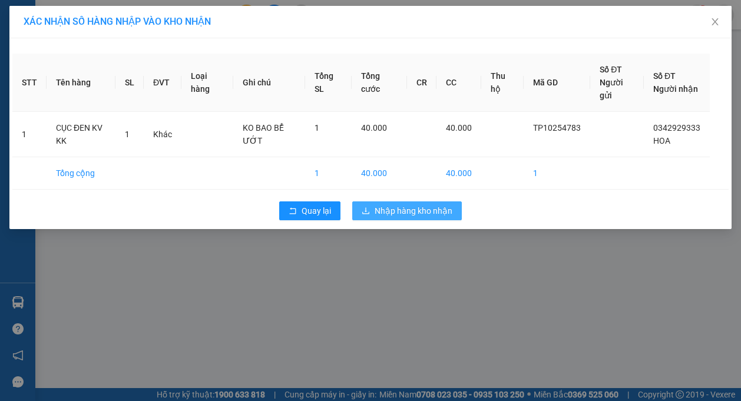
click at [413, 209] on span "Nhập hàng kho nhận" at bounding box center [414, 210] width 78 height 13
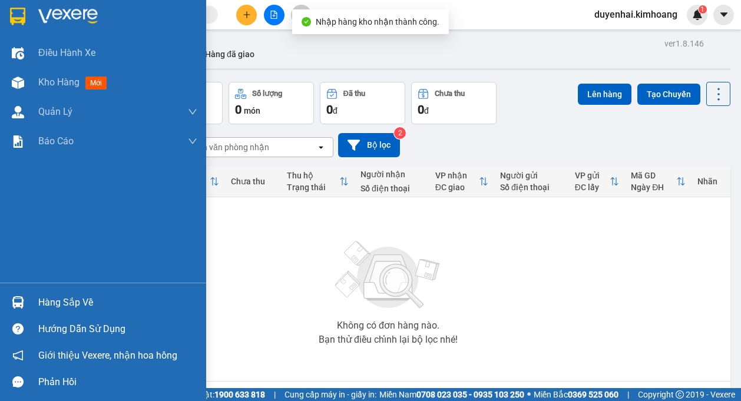
click at [56, 298] on div "Hàng sắp về" at bounding box center [117, 303] width 159 height 18
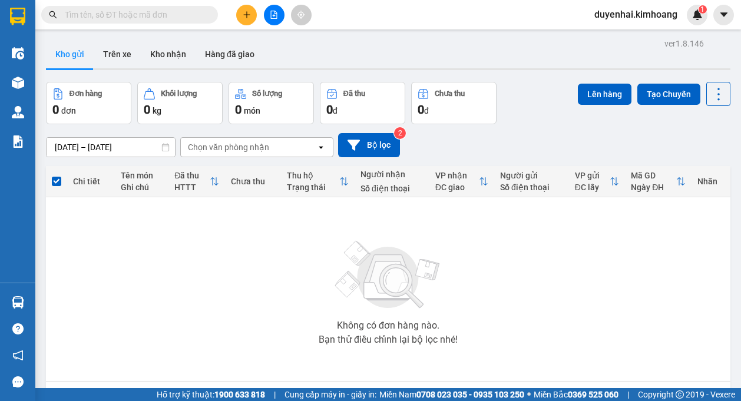
click at [584, 290] on section "Kết quả tìm kiếm ( 0 ) Bộ lọc No Data duyenhai.kimhoang 1 Điều hành xe Kho hàng…" at bounding box center [370, 200] width 741 height 401
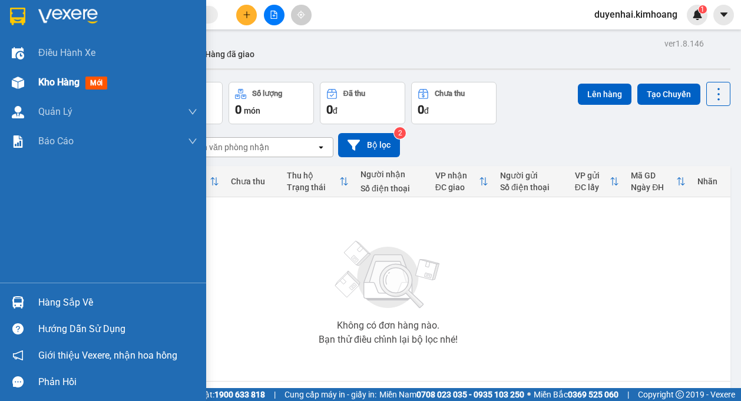
click at [60, 80] on span "Kho hàng" at bounding box center [58, 82] width 41 height 11
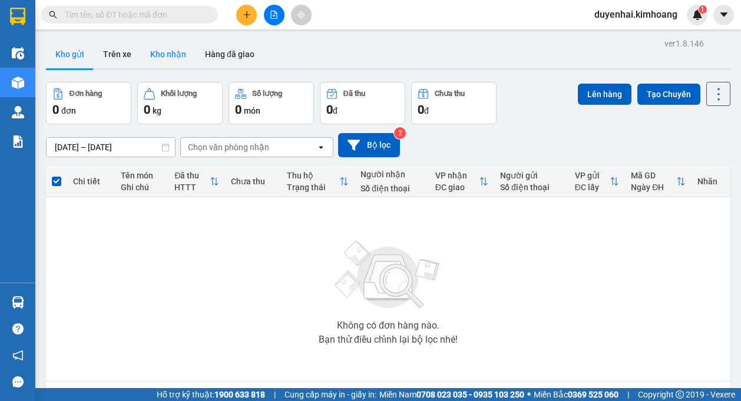
click at [181, 67] on button "Kho nhận" at bounding box center [168, 54] width 55 height 28
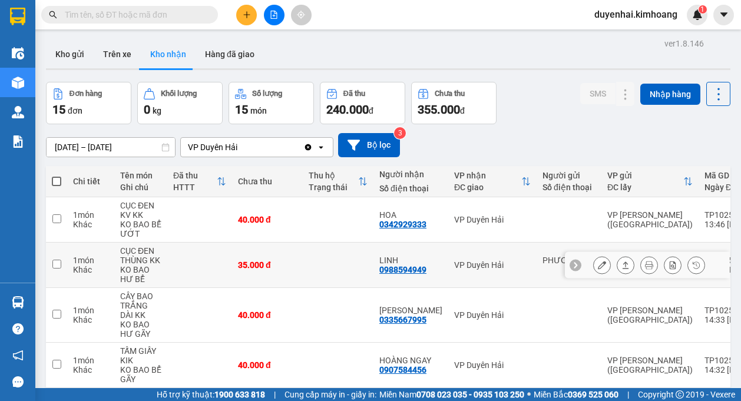
drag, startPoint x: 494, startPoint y: 264, endPoint x: 563, endPoint y: 76, distance: 200.2
click at [556, 82] on div "Đơn hàng 15 đơn Khối lượng 0 kg Số lượng 15 món Đã thu 240.000 đ Chưa thu 355.0…" at bounding box center [388, 103] width 685 height 42
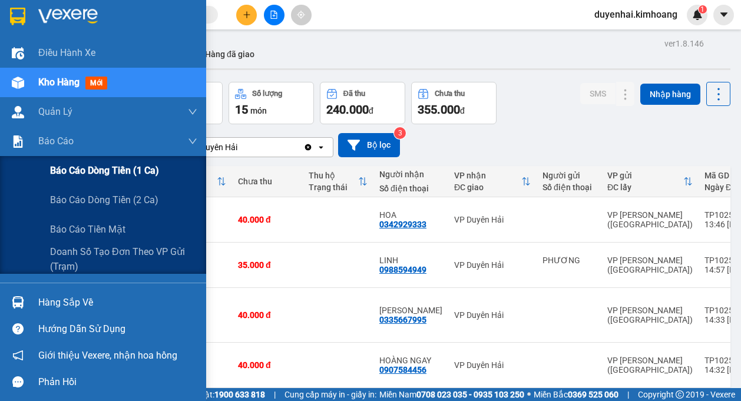
click at [83, 171] on span "Báo cáo dòng tiền (1 ca)" at bounding box center [104, 170] width 109 height 15
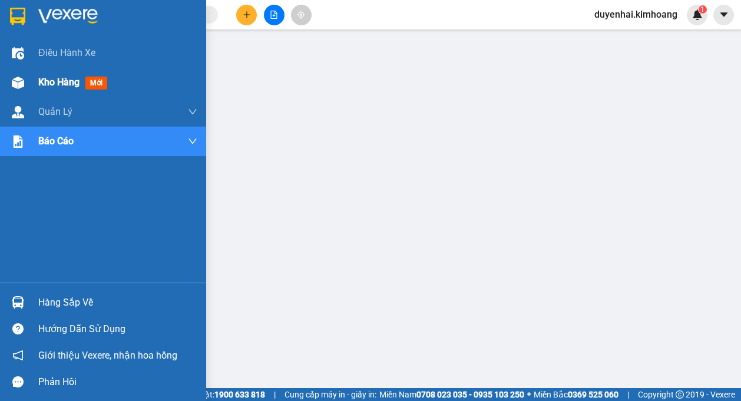
click at [48, 85] on span "Kho hàng" at bounding box center [58, 82] width 41 height 11
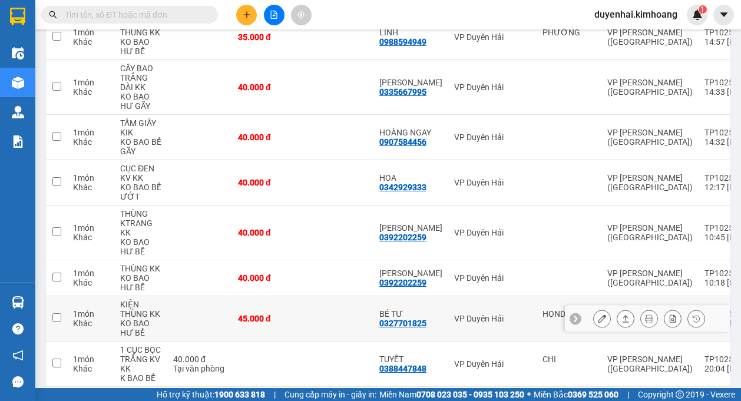
scroll to position [325, 0]
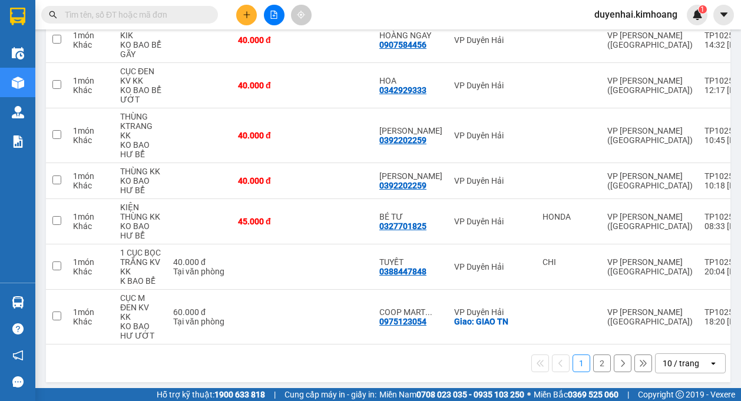
click at [594, 356] on button "2" at bounding box center [602, 364] width 18 height 18
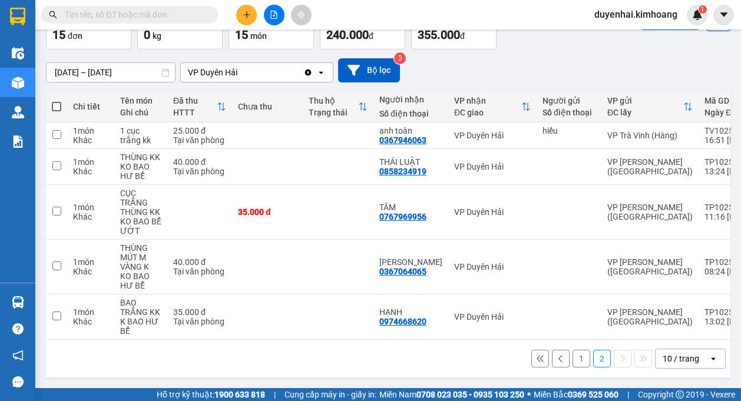
scroll to position [80, 0]
click at [573, 356] on button "1" at bounding box center [582, 359] width 18 height 18
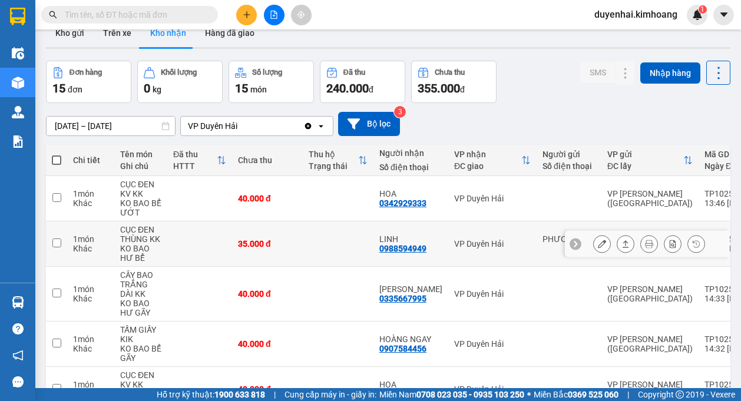
scroll to position [21, 0]
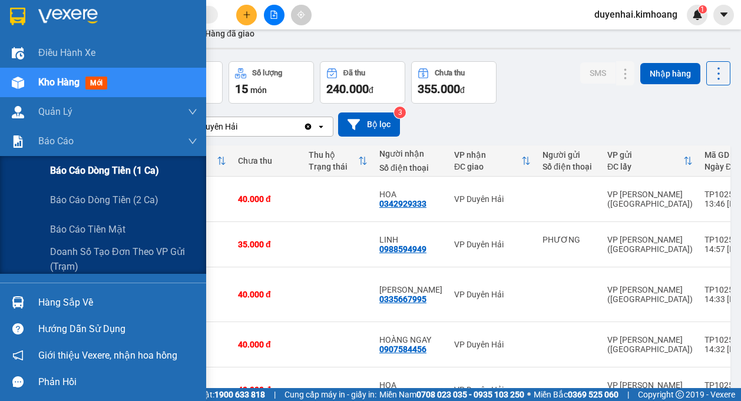
click at [61, 166] on span "Báo cáo dòng tiền (1 ca)" at bounding box center [104, 170] width 109 height 15
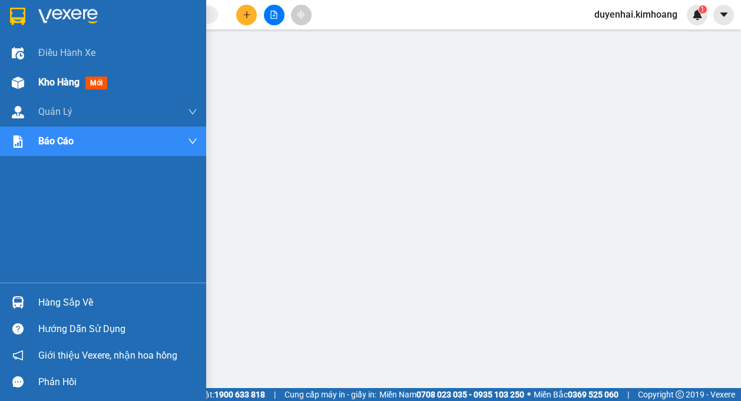
click at [74, 82] on span "Kho hàng" at bounding box center [58, 82] width 41 height 11
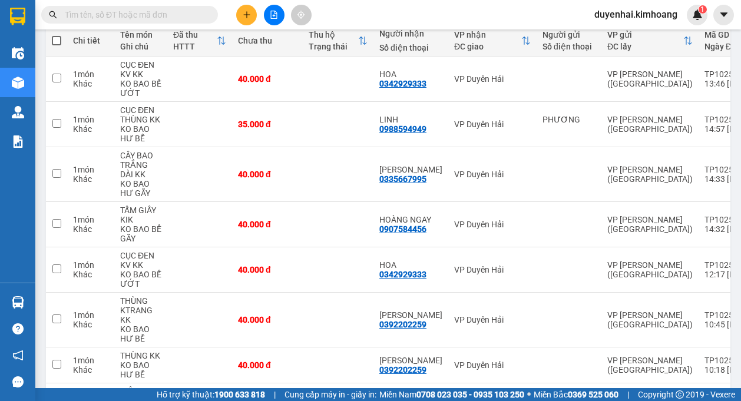
scroll to position [177, 0]
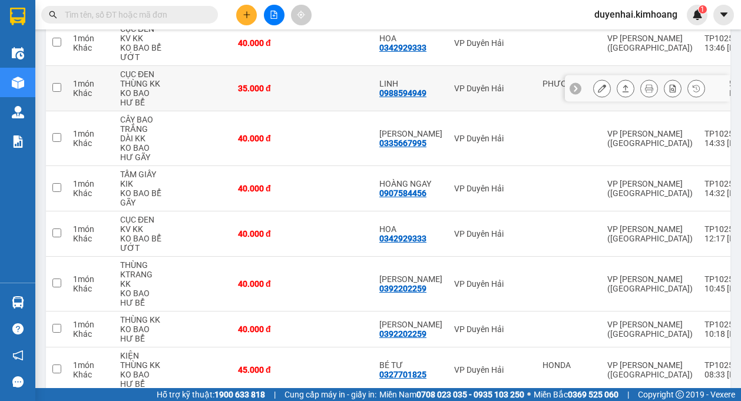
click at [598, 91] on icon at bounding box center [602, 88] width 8 height 8
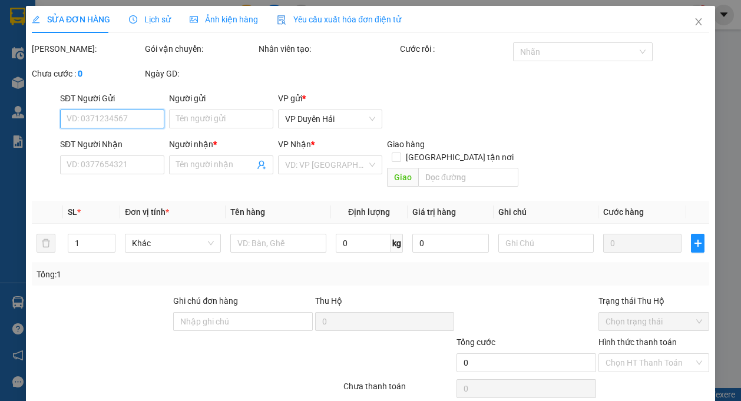
type input "PHƯƠNG"
type input "0988594949"
type input "LINH"
type input "35.000"
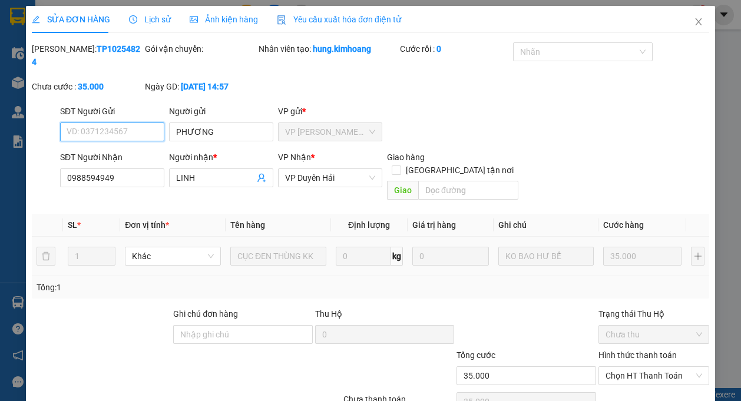
scroll to position [50, 0]
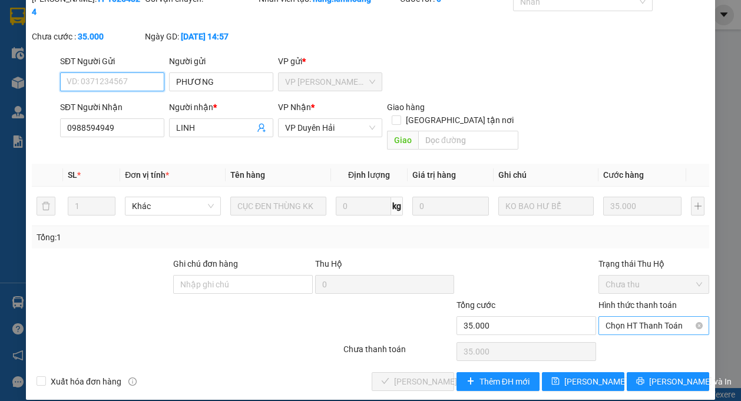
click at [620, 317] on span "Chọn HT Thanh Toán" at bounding box center [654, 326] width 97 height 18
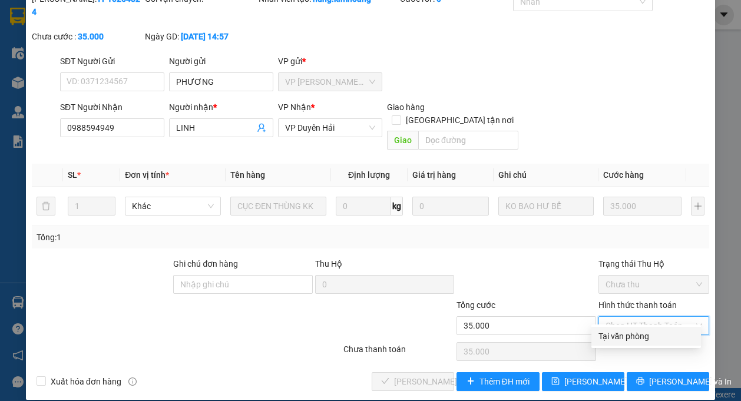
click at [622, 333] on div "Tại văn phòng" at bounding box center [646, 336] width 95 height 13
type input "0"
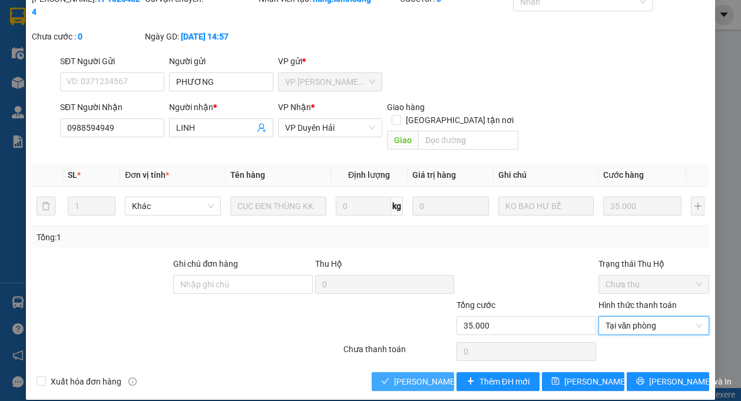
click at [433, 375] on span "[PERSON_NAME] và Giao hàng" at bounding box center [450, 381] width 113 height 13
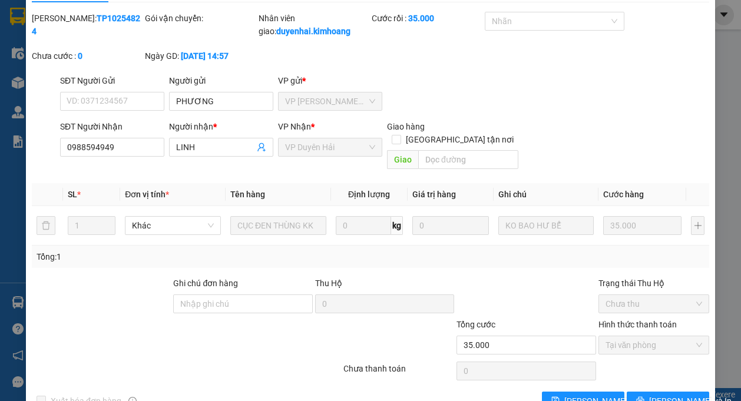
scroll to position [0, 0]
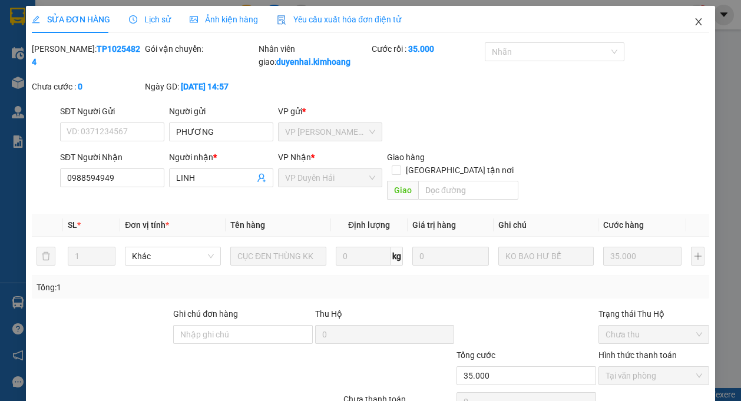
click at [695, 21] on icon "close" at bounding box center [698, 21] width 6 height 7
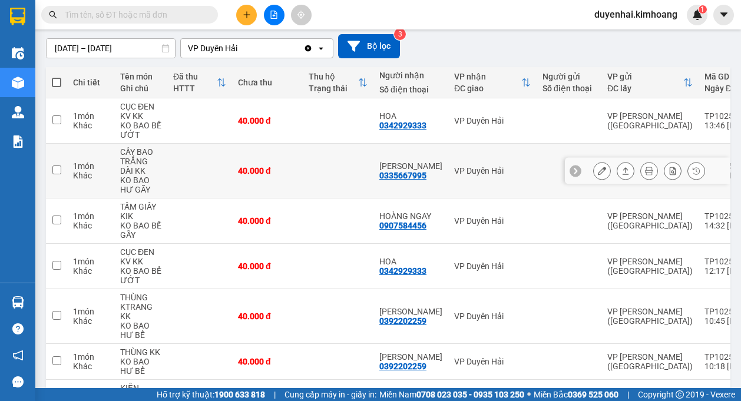
scroll to position [118, 0]
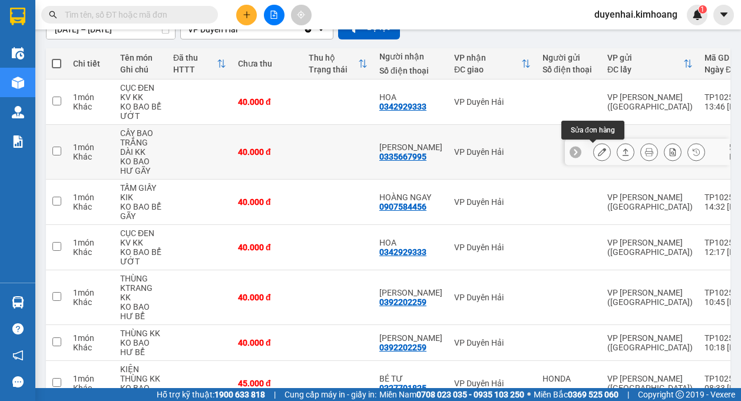
click at [594, 150] on button at bounding box center [602, 152] width 16 height 21
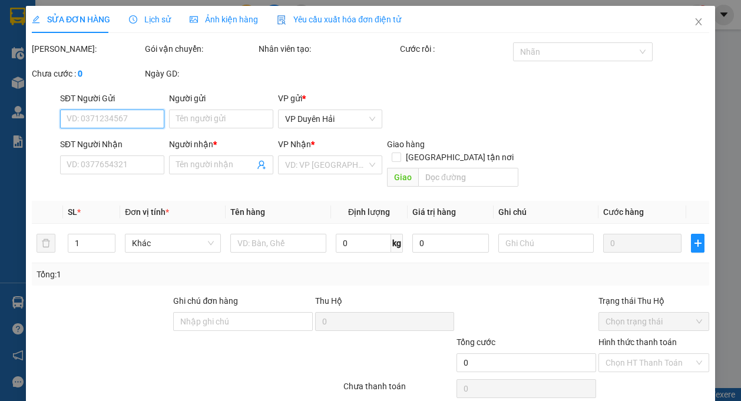
type input "0335667995"
type input "[PERSON_NAME]"
type input "40.000"
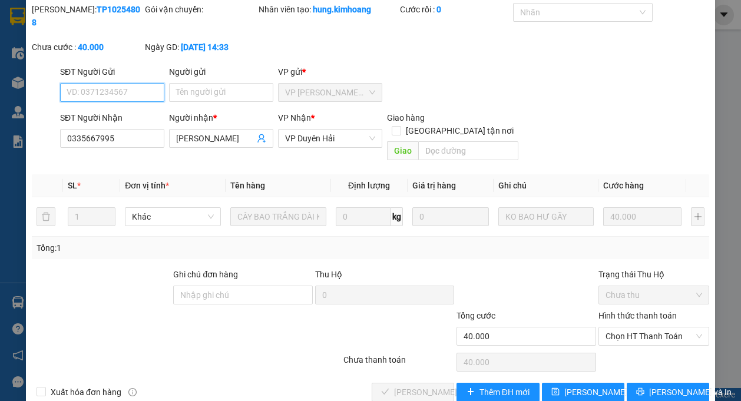
scroll to position [50, 0]
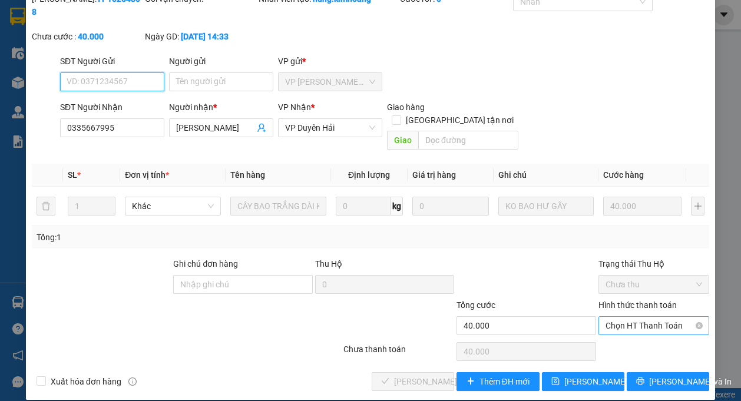
click at [607, 317] on span "Chọn HT Thanh Toán" at bounding box center [654, 326] width 97 height 18
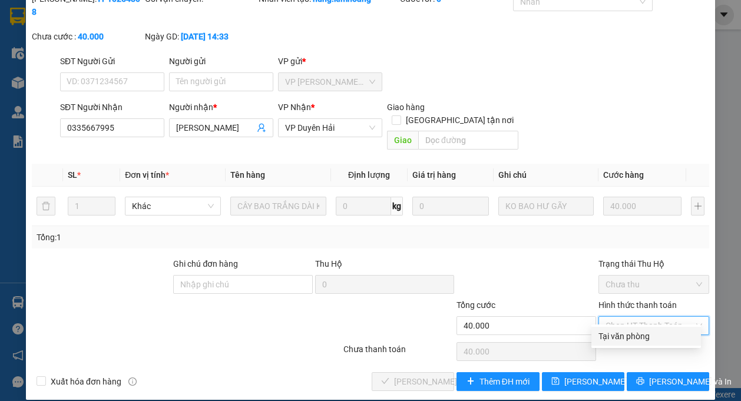
click at [609, 335] on div "Tại văn phòng" at bounding box center [646, 336] width 95 height 13
type input "0"
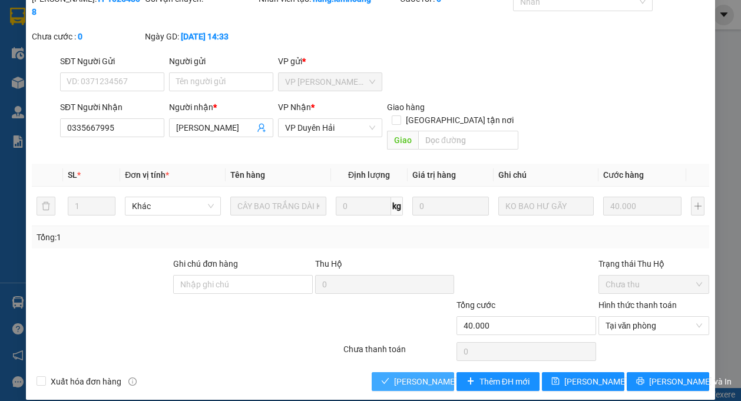
click at [436, 375] on span "[PERSON_NAME] và Giao hàng" at bounding box center [450, 381] width 113 height 13
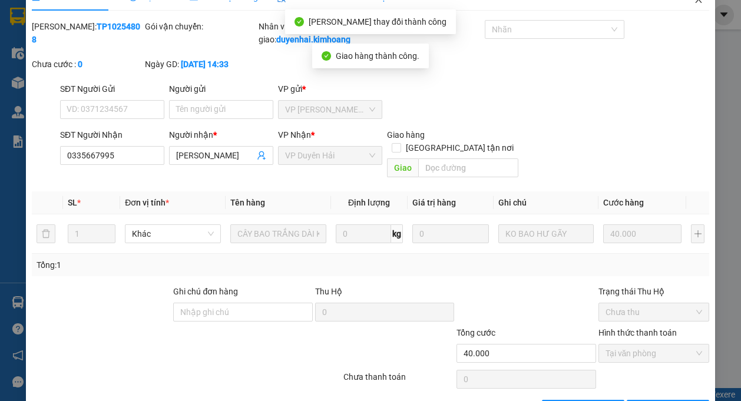
scroll to position [0, 0]
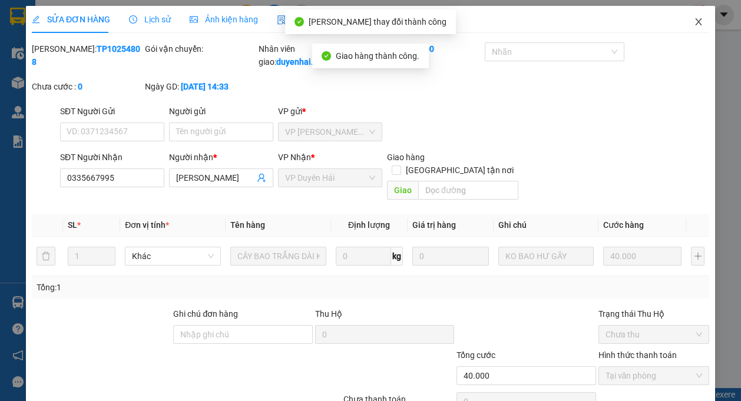
click at [695, 24] on icon "close" at bounding box center [698, 21] width 6 height 7
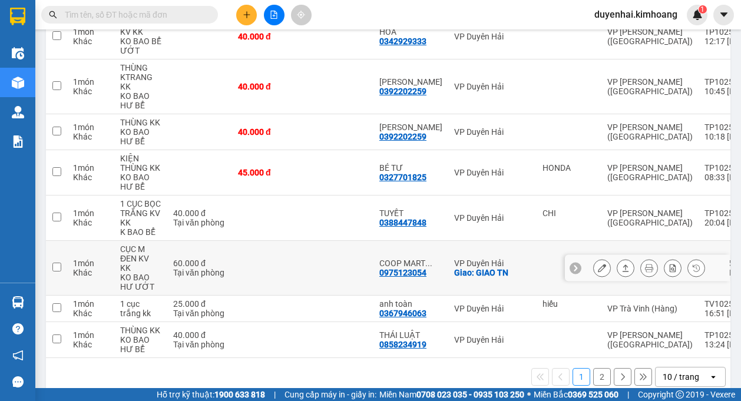
scroll to position [288, 0]
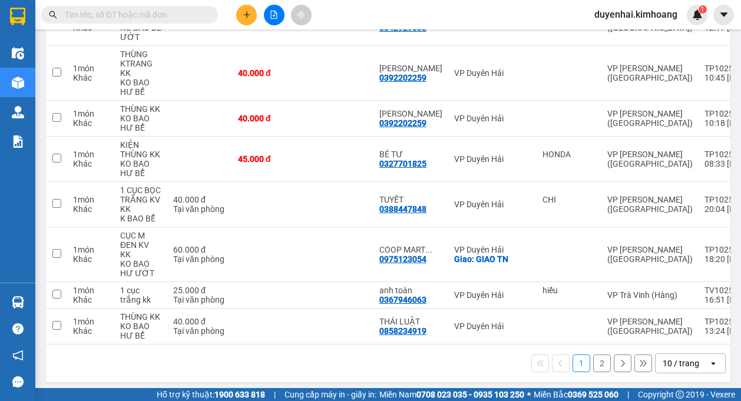
click at [593, 359] on button "2" at bounding box center [602, 364] width 18 height 18
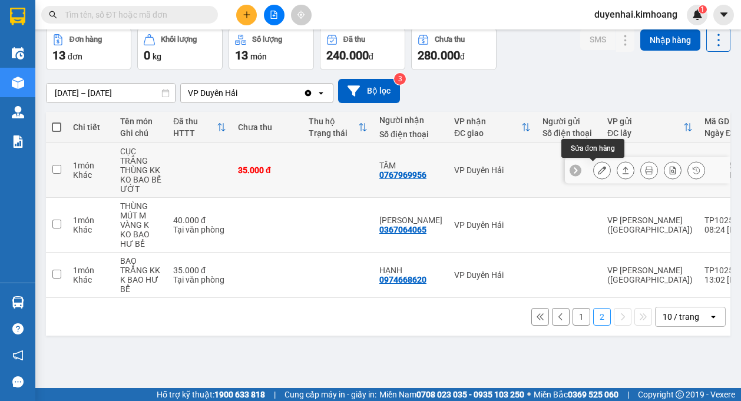
click at [598, 169] on icon at bounding box center [602, 170] width 8 height 8
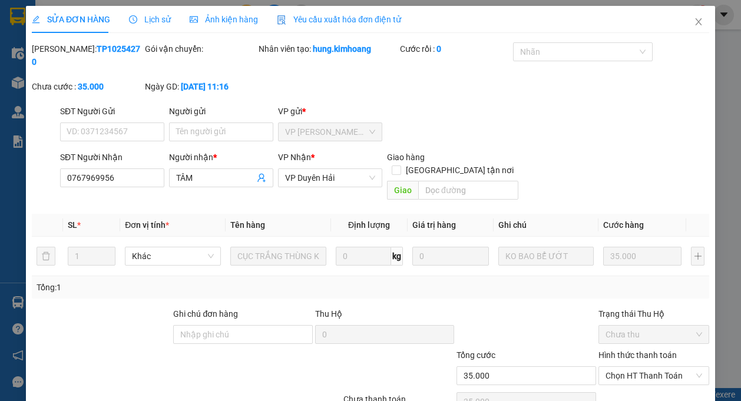
type input "0767969956"
type input "TÂM"
type input "35.000"
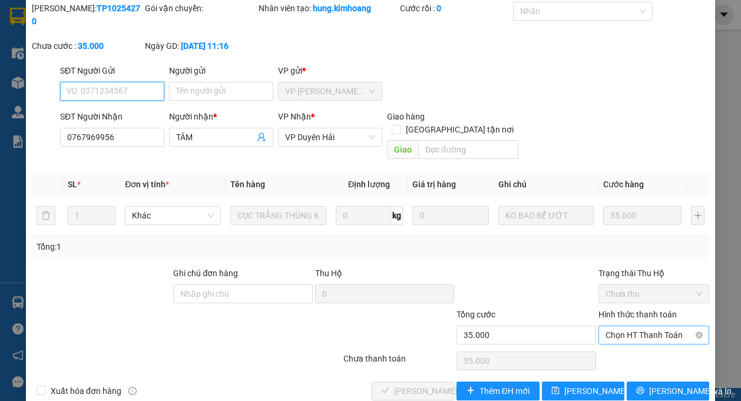
scroll to position [50, 0]
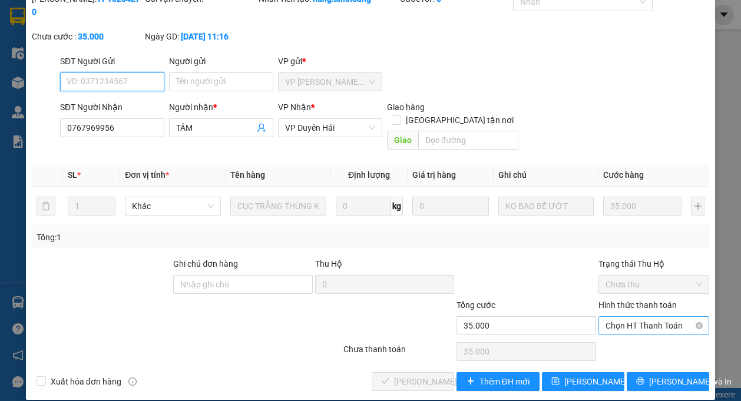
click at [628, 317] on span "Chọn HT Thanh Toán" at bounding box center [654, 326] width 97 height 18
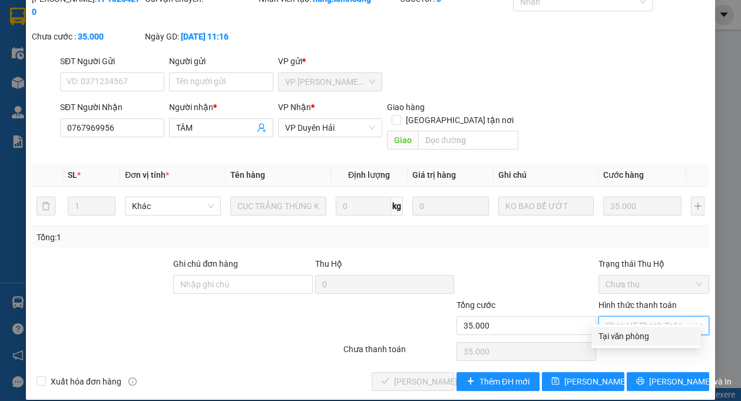
click at [627, 340] on div "Tại văn phòng" at bounding box center [646, 336] width 95 height 13
type input "0"
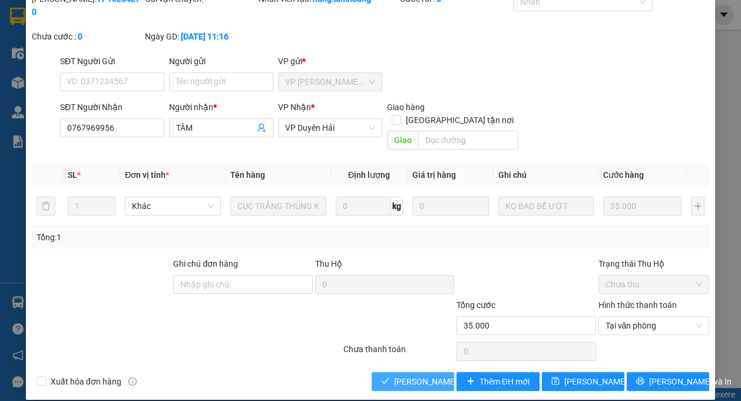
click at [417, 375] on span "[PERSON_NAME] và Giao hàng" at bounding box center [450, 381] width 113 height 13
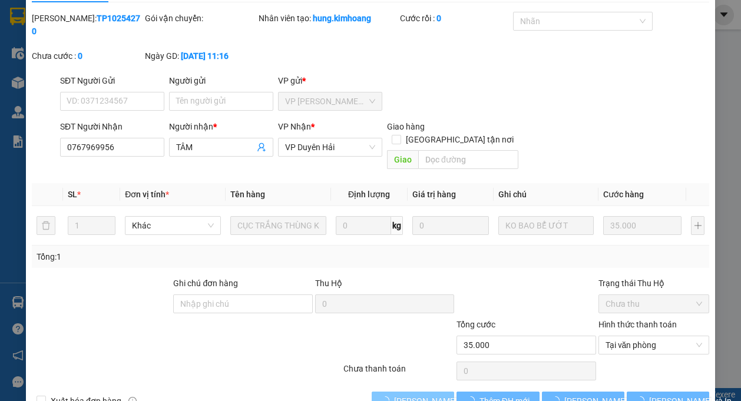
scroll to position [0, 0]
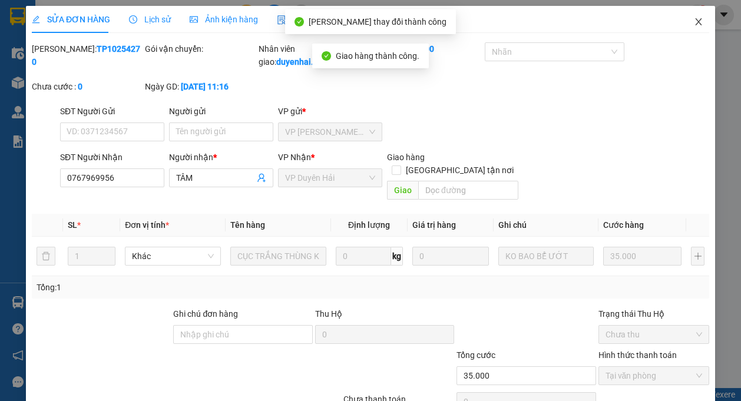
click at [695, 22] on icon "close" at bounding box center [698, 21] width 6 height 7
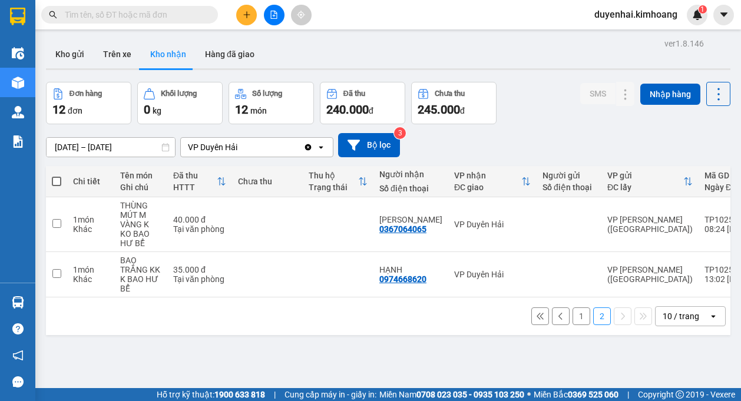
click at [573, 322] on button "1" at bounding box center [582, 317] width 18 height 18
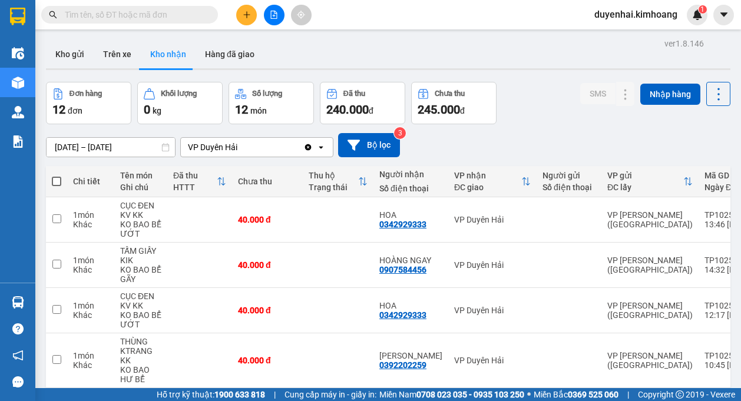
click at [72, 68] on div at bounding box center [388, 69] width 685 height 2
click at [67, 57] on button "Kho gửi" at bounding box center [70, 54] width 48 height 28
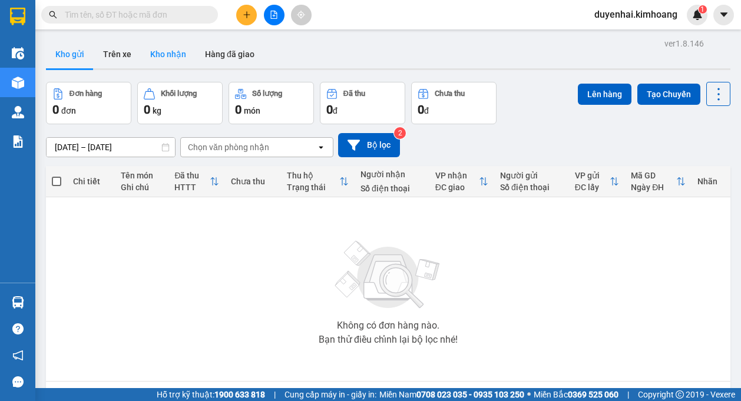
click at [163, 63] on button "Kho nhận" at bounding box center [168, 54] width 55 height 28
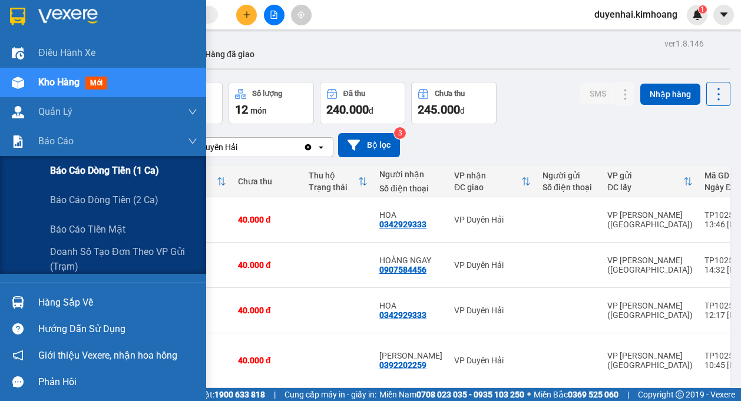
click at [51, 166] on span "Báo cáo dòng tiền (1 ca)" at bounding box center [104, 170] width 109 height 15
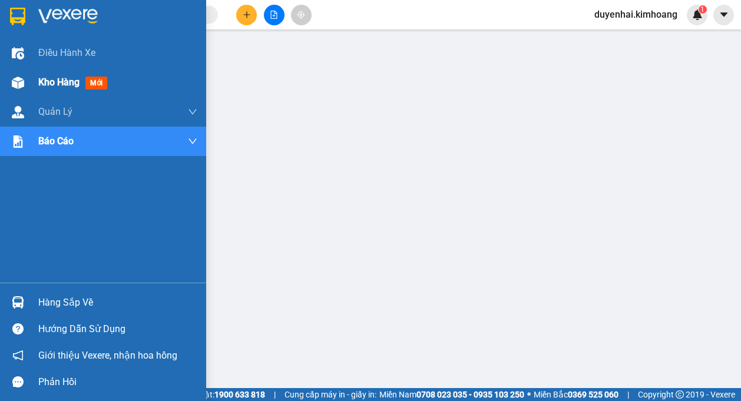
click at [44, 84] on span "Kho hàng" at bounding box center [58, 82] width 41 height 11
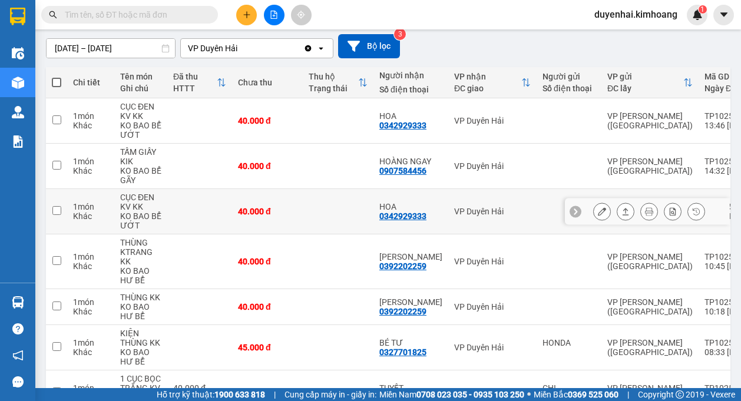
scroll to position [118, 0]
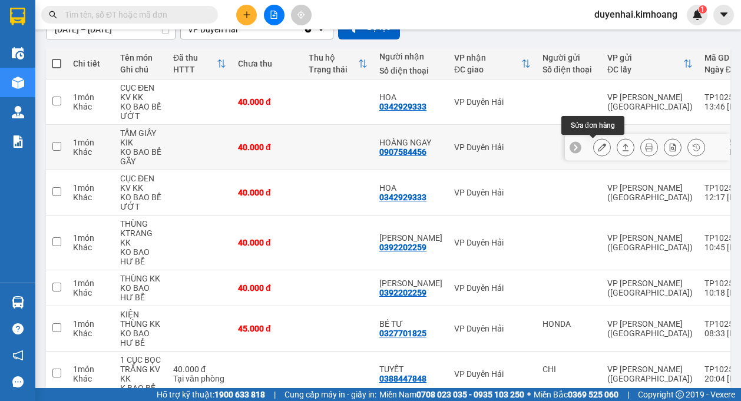
click at [598, 147] on icon at bounding box center [602, 147] width 8 height 8
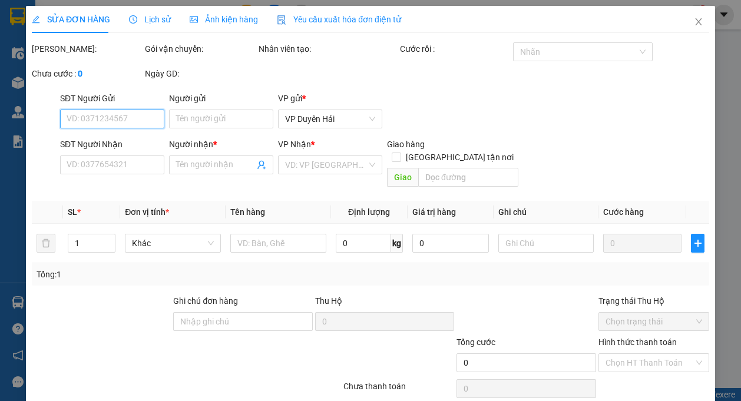
type input "0907584456"
type input "HOÀNG NGAY"
type input "40.000"
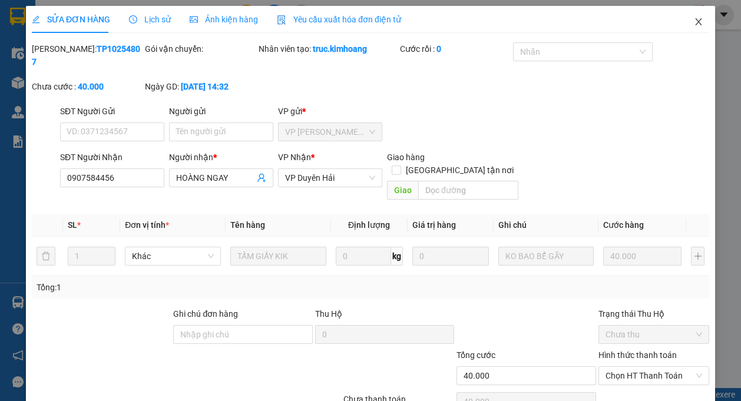
click at [695, 24] on icon "close" at bounding box center [698, 21] width 6 height 7
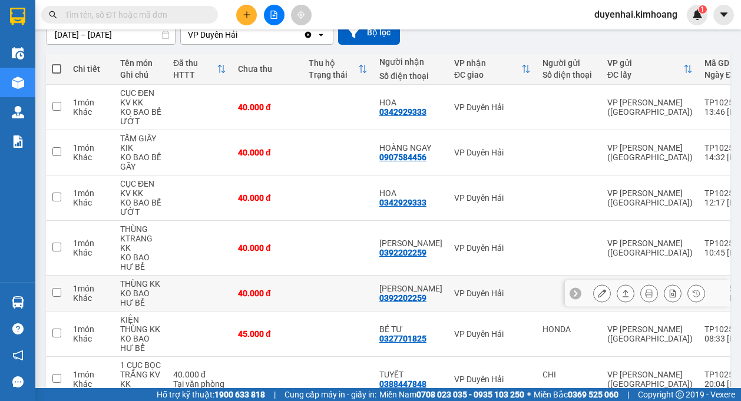
scroll to position [118, 0]
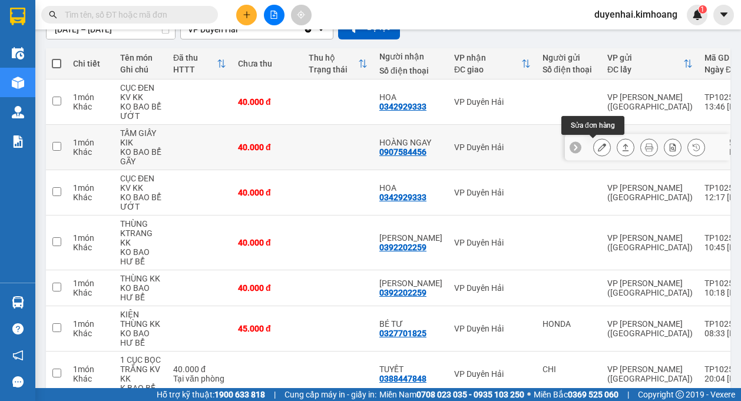
click at [598, 150] on icon at bounding box center [602, 147] width 8 height 8
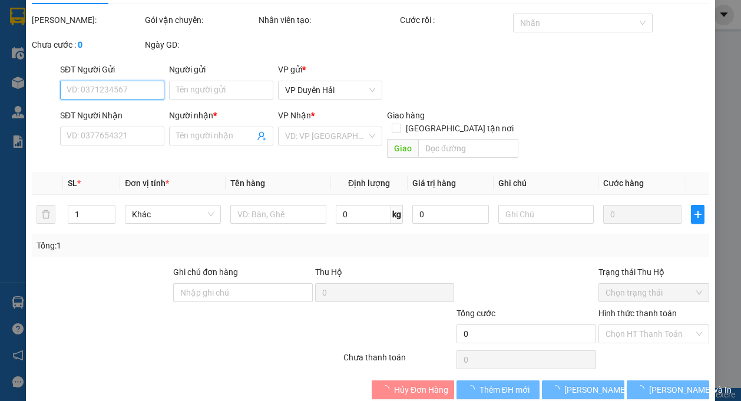
scroll to position [37, 0]
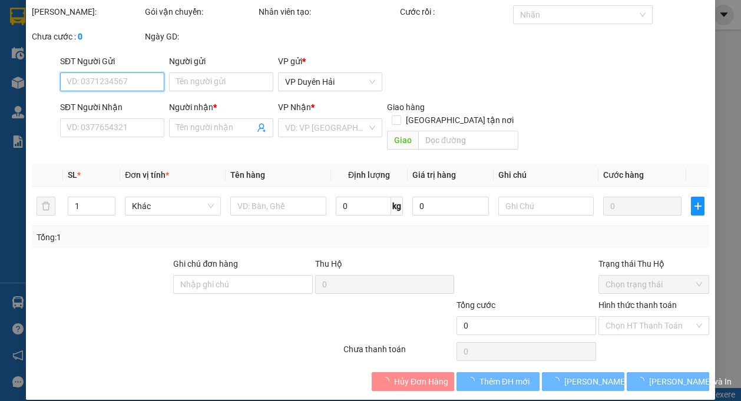
type input "0907584456"
type input "HOÀNG NGAY"
type input "40.000"
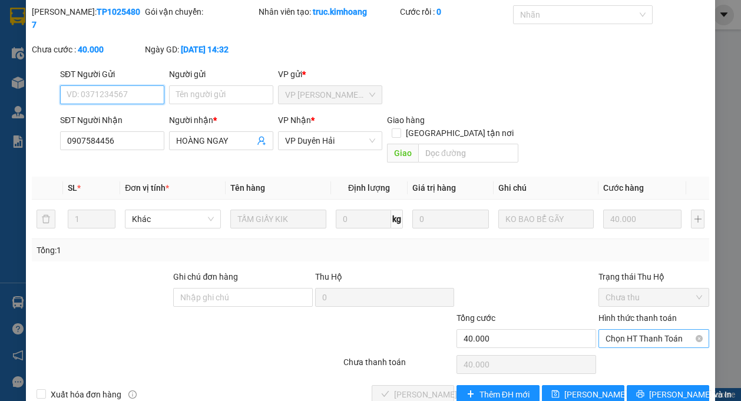
click at [626, 330] on span "Chọn HT Thanh Toán" at bounding box center [654, 339] width 97 height 18
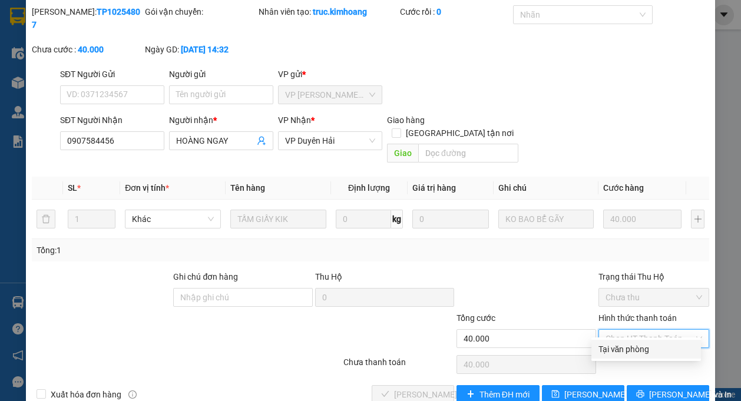
click at [626, 351] on div "Tại văn phòng" at bounding box center [646, 349] width 95 height 13
type input "0"
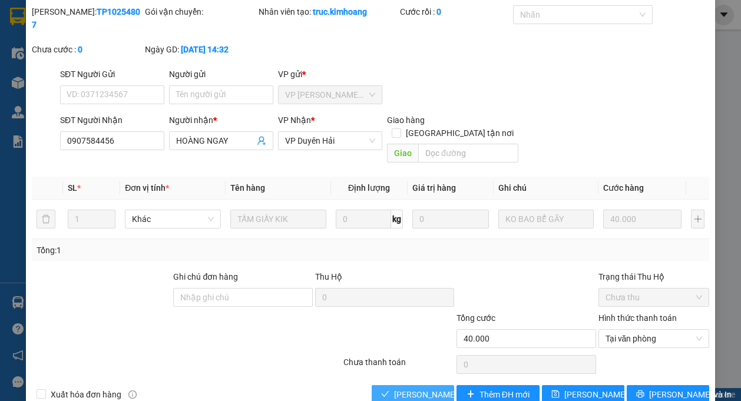
click at [397, 388] on span "[PERSON_NAME] và Giao hàng" at bounding box center [450, 394] width 113 height 13
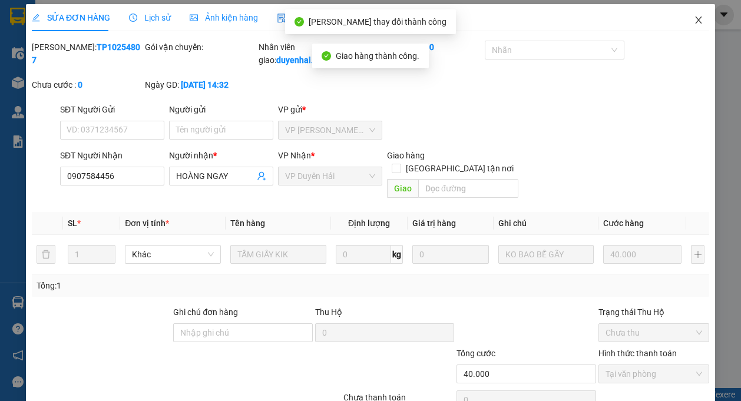
scroll to position [0, 0]
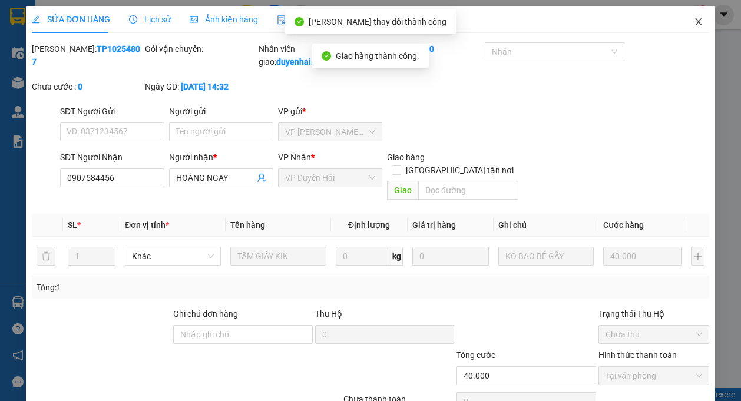
click at [694, 23] on icon "close" at bounding box center [698, 21] width 9 height 9
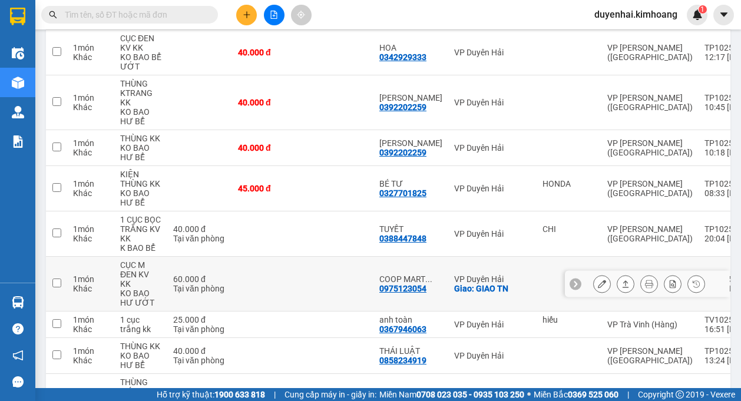
scroll to position [236, 0]
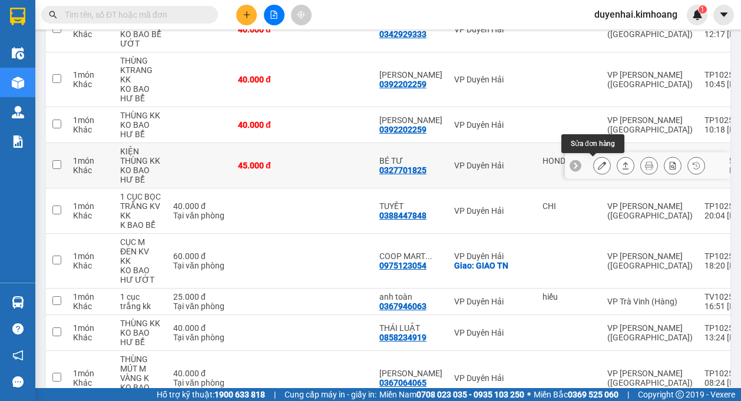
click at [598, 163] on button at bounding box center [602, 166] width 16 height 21
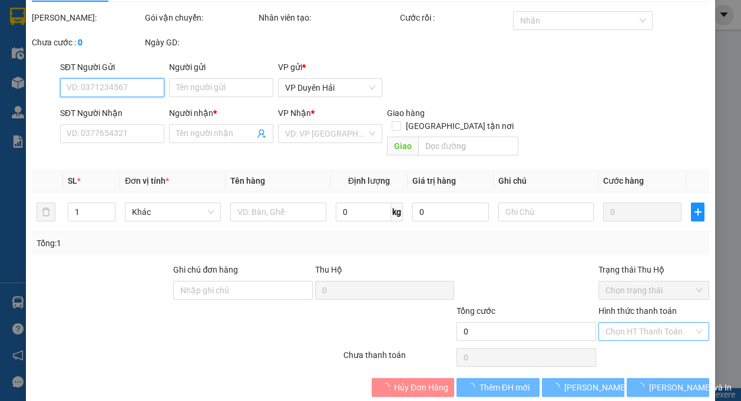
type input "HONDA"
type input "0327701825"
type input "BÉ TƯ"
type input "45.000"
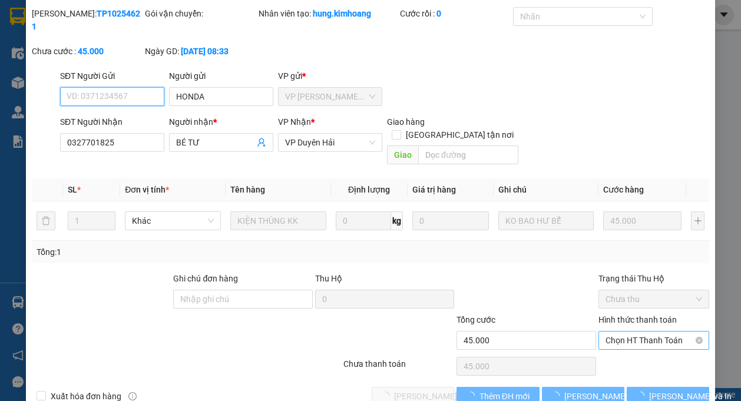
scroll to position [50, 0]
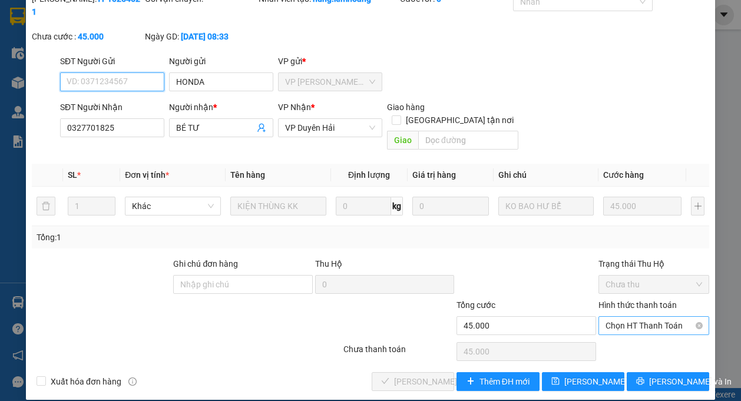
drag, startPoint x: 621, startPoint y: 310, endPoint x: 620, endPoint y: 319, distance: 9.5
click at [620, 317] on span "Chọn HT Thanh Toán" at bounding box center [654, 326] width 97 height 18
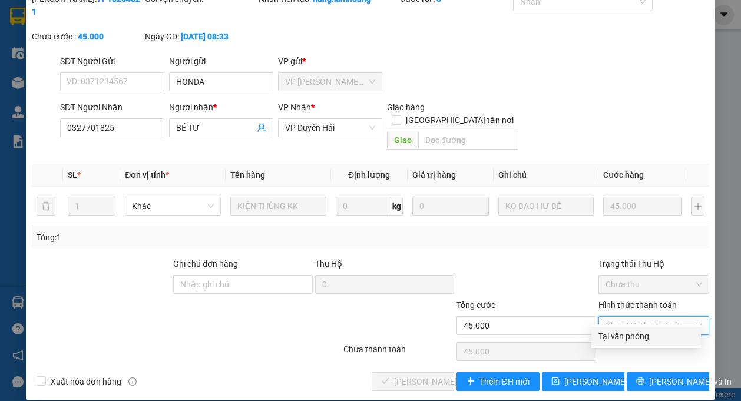
click at [622, 341] on div "Tại văn phòng" at bounding box center [646, 336] width 95 height 13
type input "0"
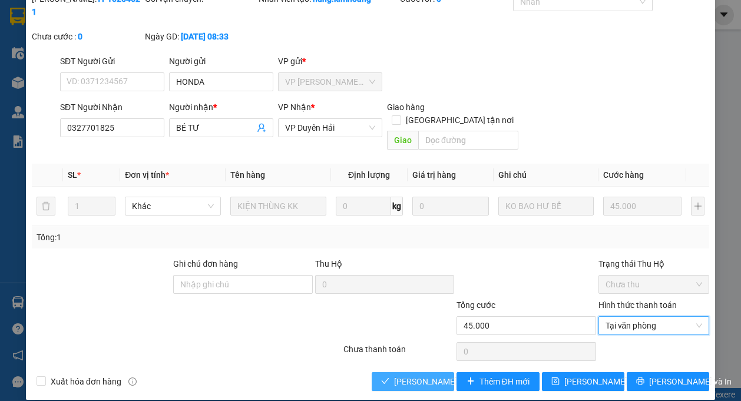
click at [418, 375] on span "[PERSON_NAME] và Giao hàng" at bounding box center [450, 381] width 113 height 13
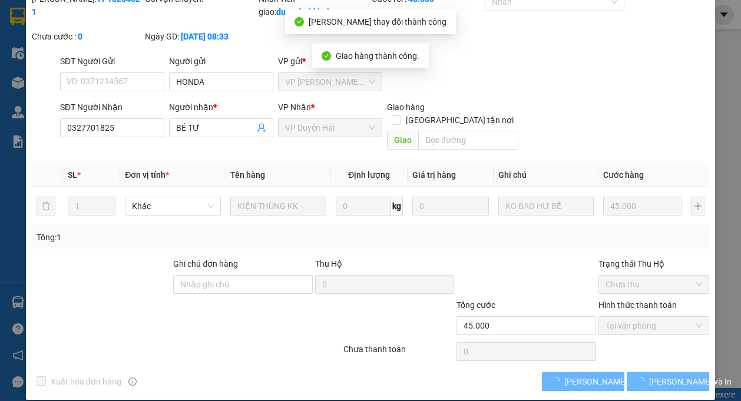
scroll to position [0, 0]
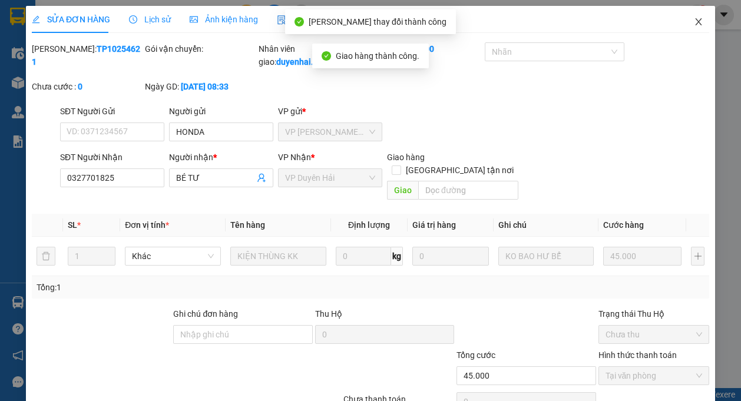
click at [694, 25] on icon "close" at bounding box center [698, 21] width 9 height 9
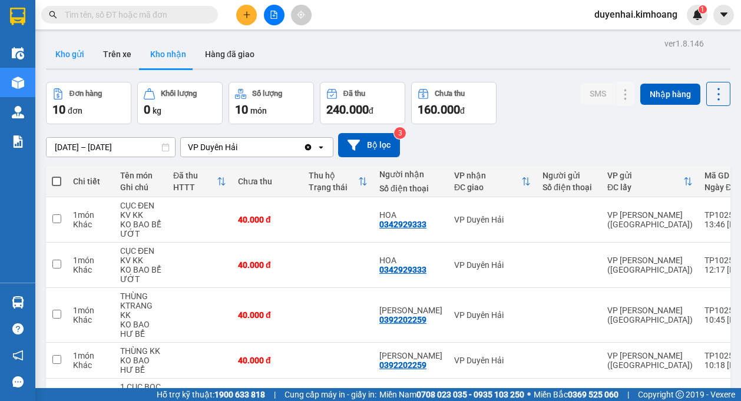
click at [77, 51] on button "Kho gửi" at bounding box center [70, 54] width 48 height 28
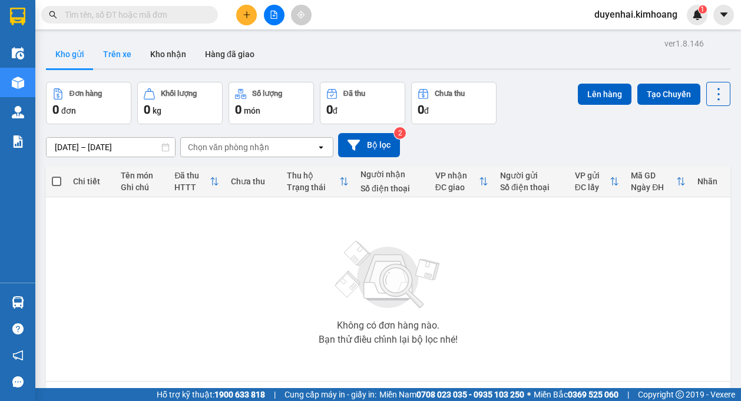
click at [111, 57] on button "Trên xe" at bounding box center [117, 54] width 47 height 28
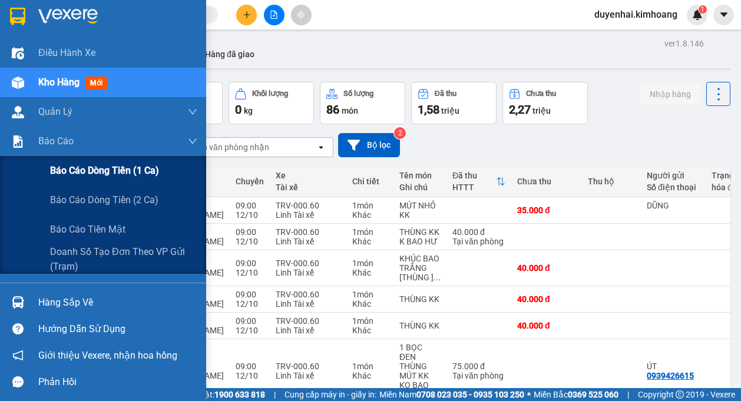
click at [95, 173] on span "Báo cáo dòng tiền (1 ca)" at bounding box center [104, 170] width 109 height 15
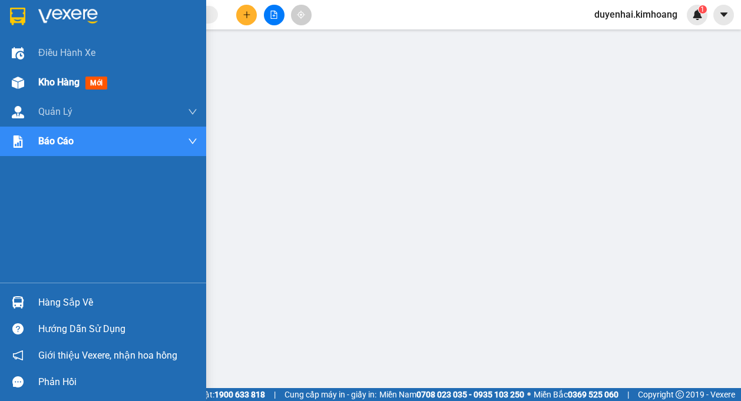
click at [42, 84] on span "Kho hàng" at bounding box center [58, 82] width 41 height 11
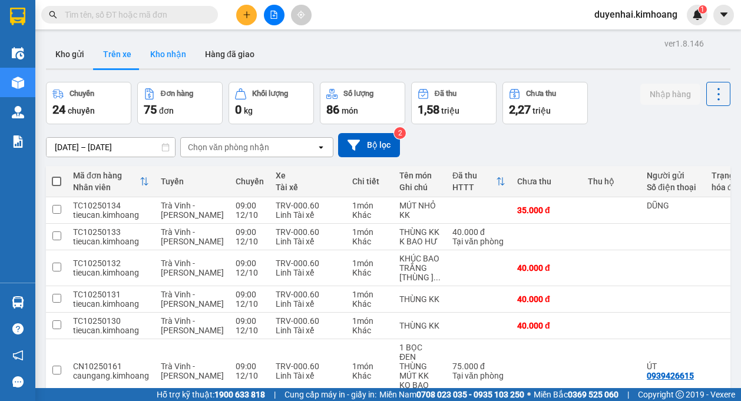
click at [159, 53] on button "Kho nhận" at bounding box center [168, 54] width 55 height 28
